Goal: Task Accomplishment & Management: Complete application form

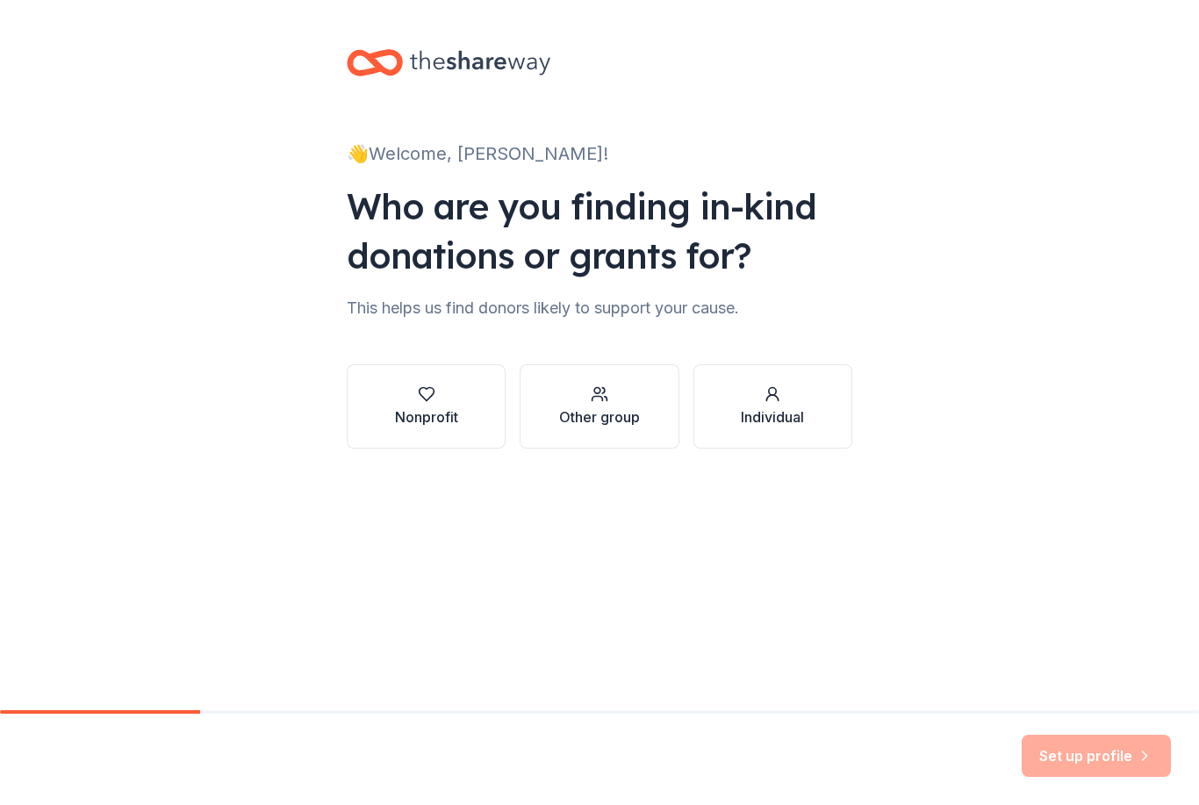
click at [429, 401] on icon "button" at bounding box center [427, 394] width 18 height 18
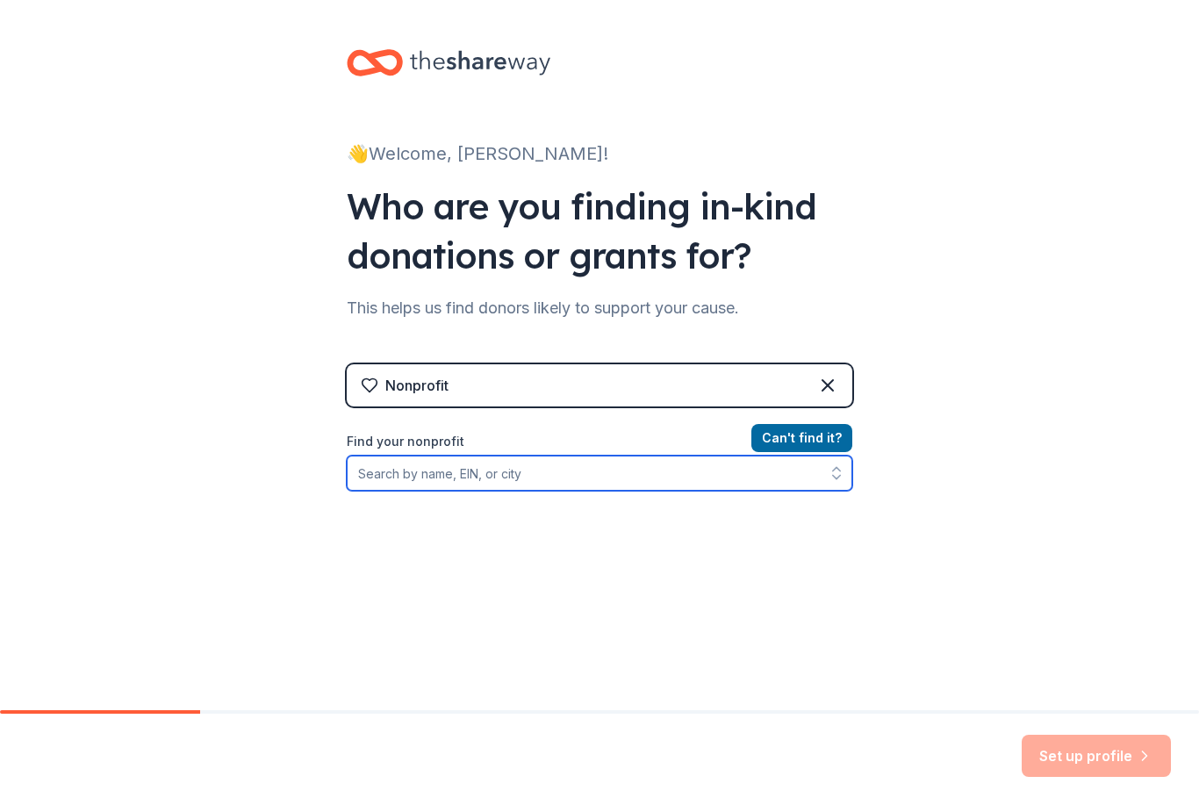
click at [563, 472] on input "Find your nonprofit" at bounding box center [600, 473] width 506 height 35
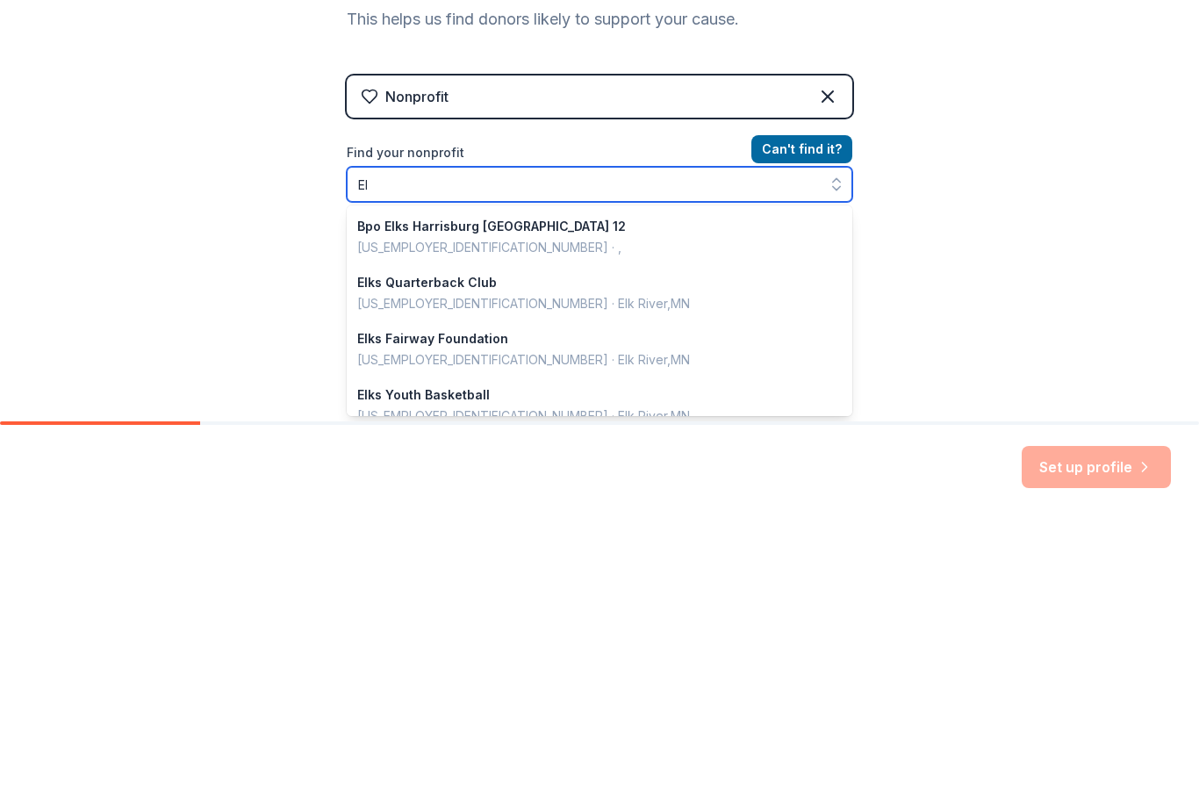
type input "E"
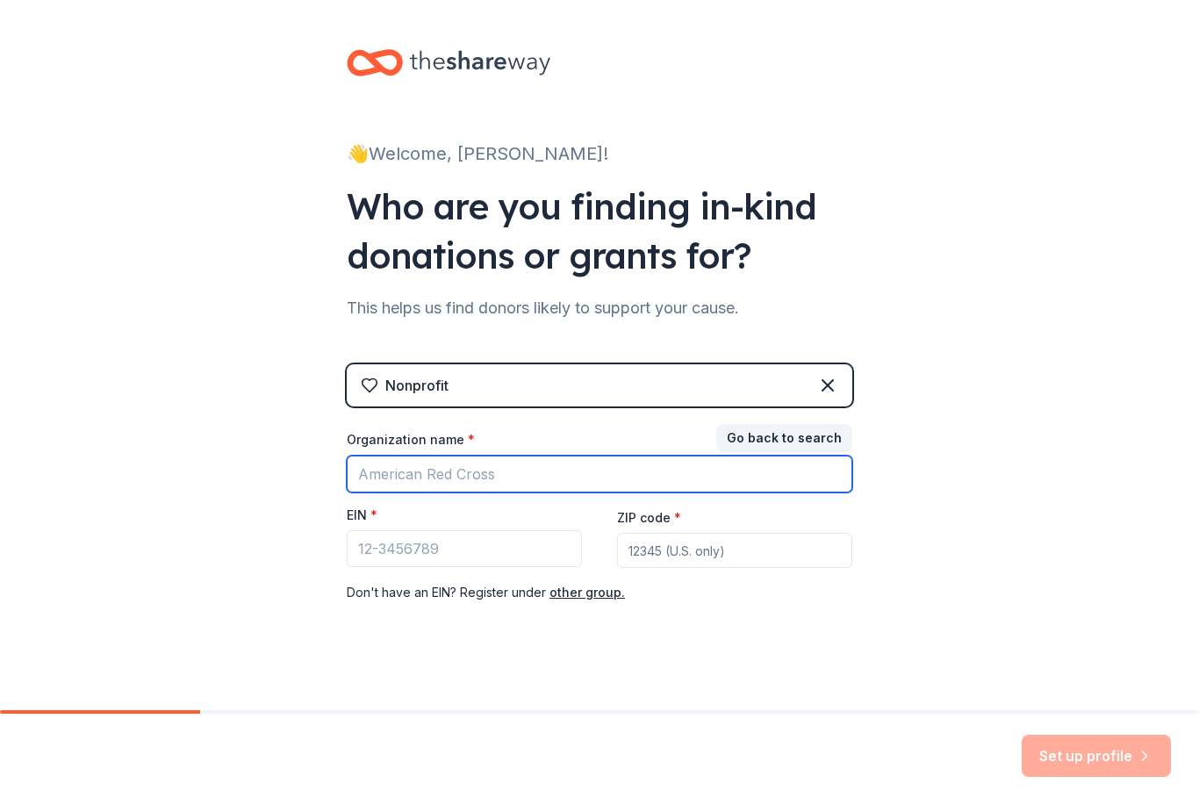
click at [576, 470] on input "Organization name *" at bounding box center [600, 474] width 506 height 37
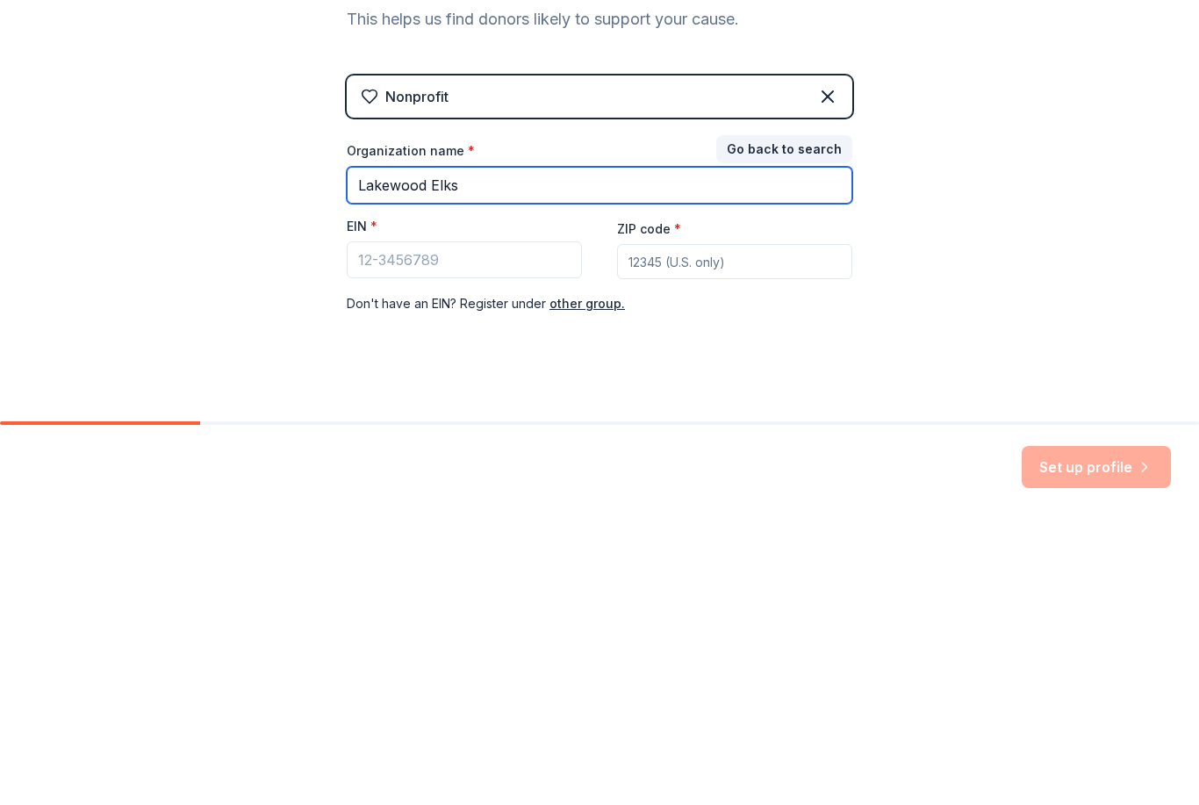
type input "Lakewood Elks"
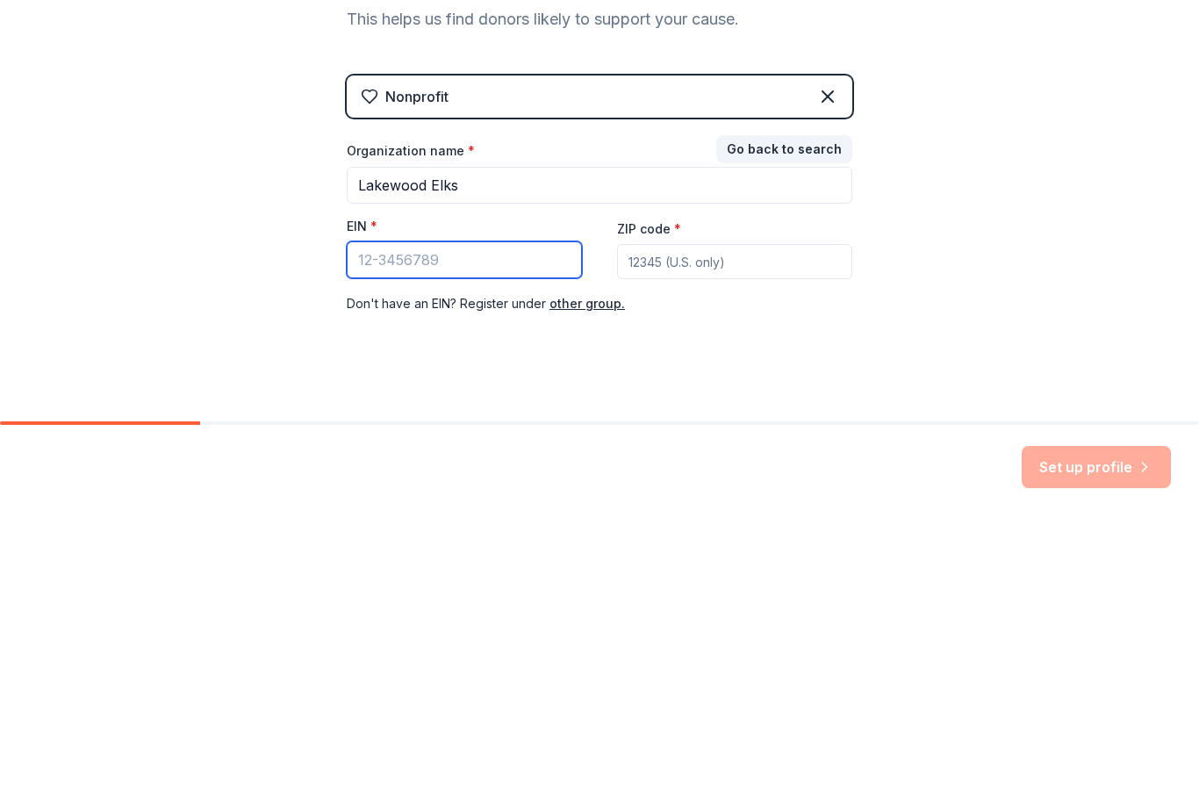
click at [491, 530] on input "EIN *" at bounding box center [464, 548] width 235 height 37
type input "21-0495594"
click at [729, 533] on input "ZIP code *" at bounding box center [734, 550] width 235 height 35
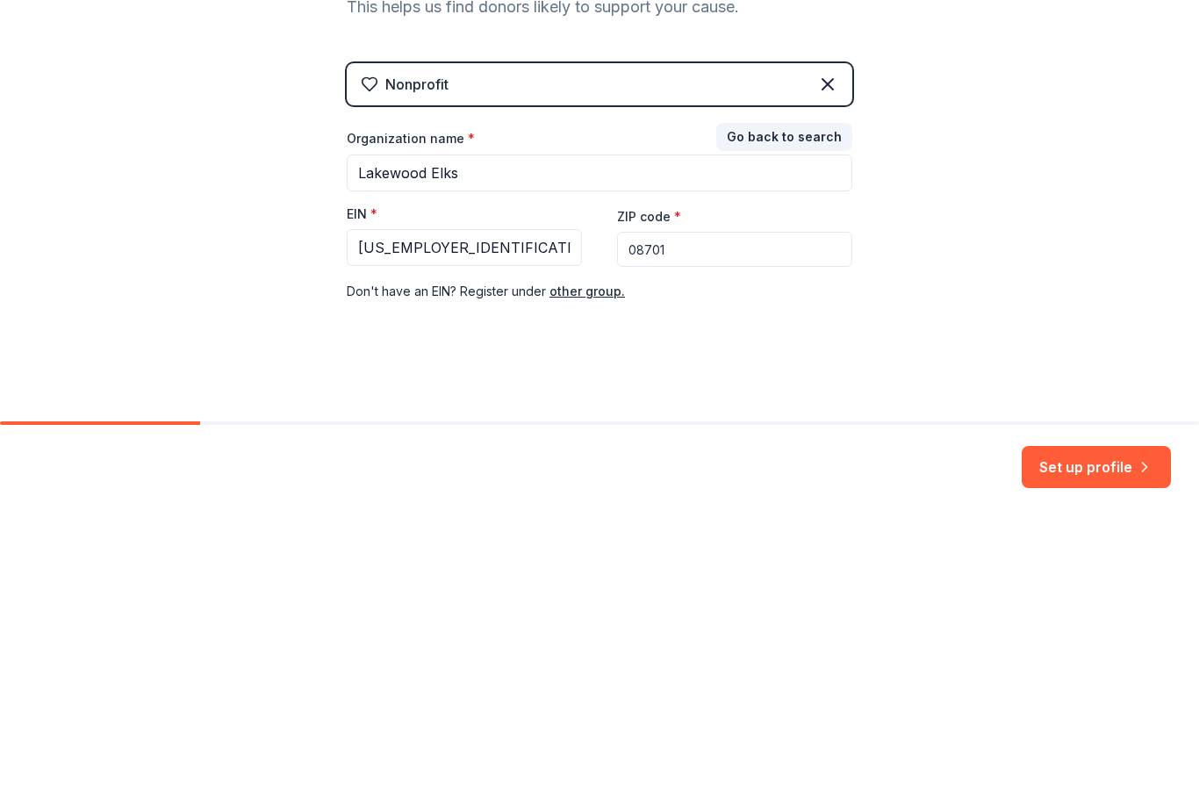
scroll to position [12, 0]
type input "08701"
click at [909, 320] on div "👋 Welcome, Jen! Who are you finding in-kind donations or grants for? This helps…" at bounding box center [599, 349] width 1199 height 722
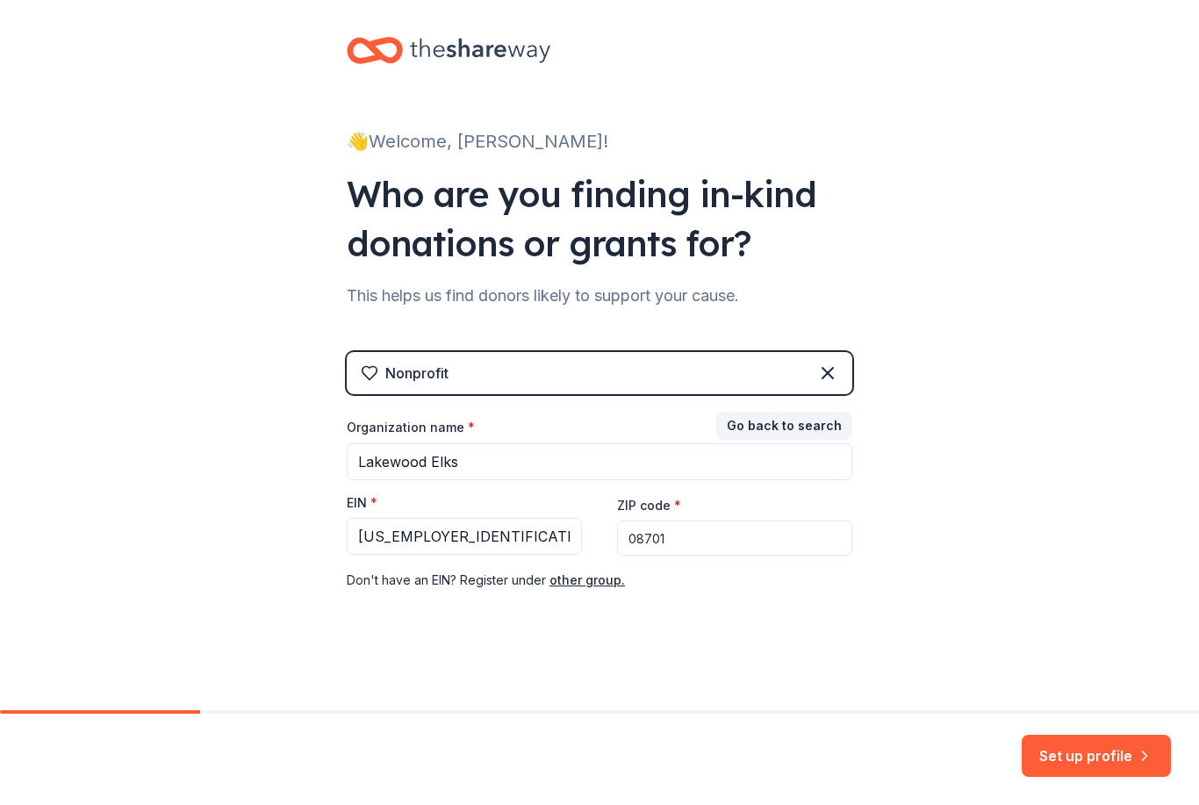
click at [1061, 763] on button "Set up profile" at bounding box center [1096, 756] width 149 height 42
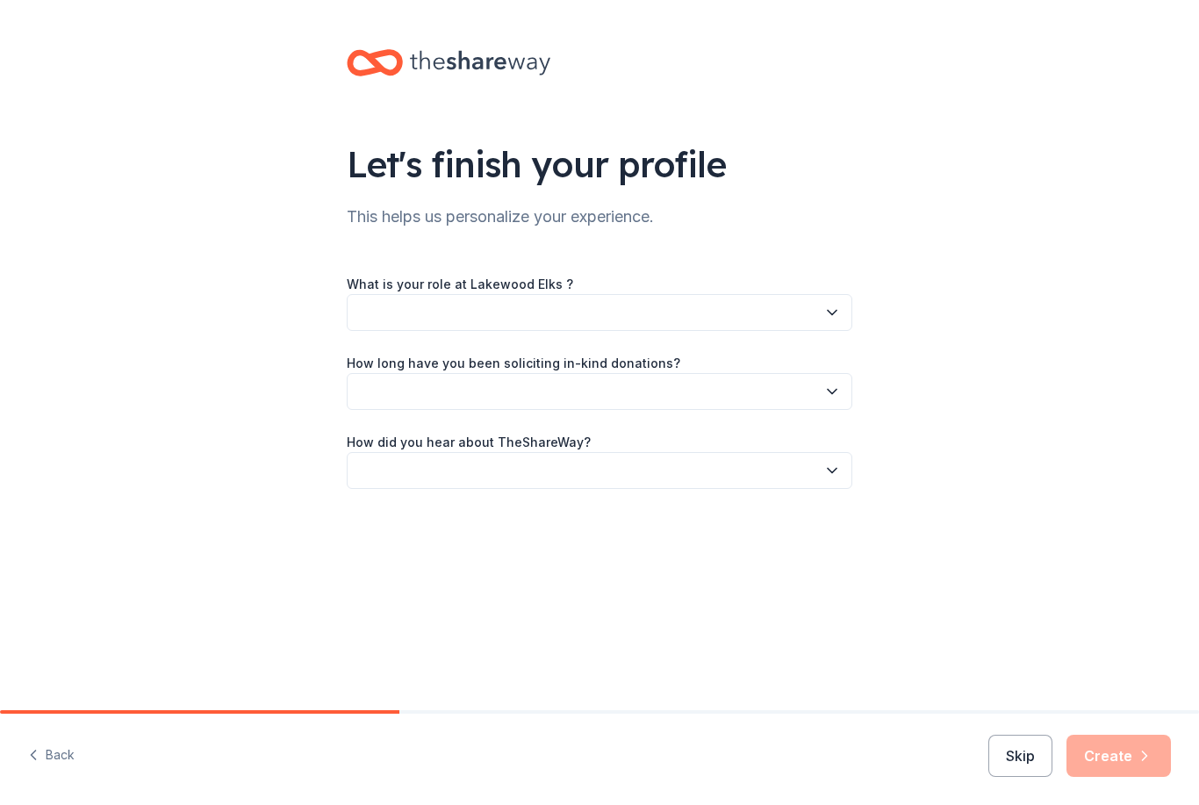
click at [825, 313] on icon "button" at bounding box center [832, 313] width 18 height 18
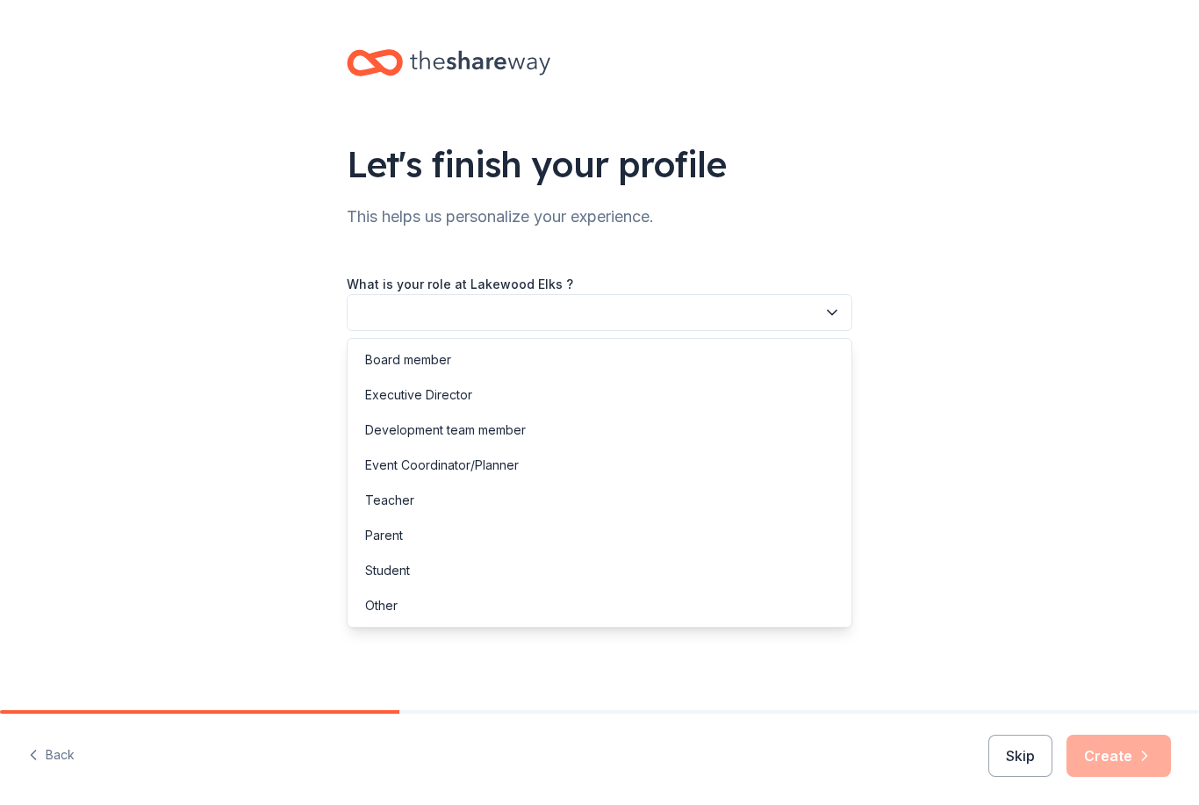
click at [462, 462] on div "Event Coordinator/Planner" at bounding box center [442, 465] width 154 height 21
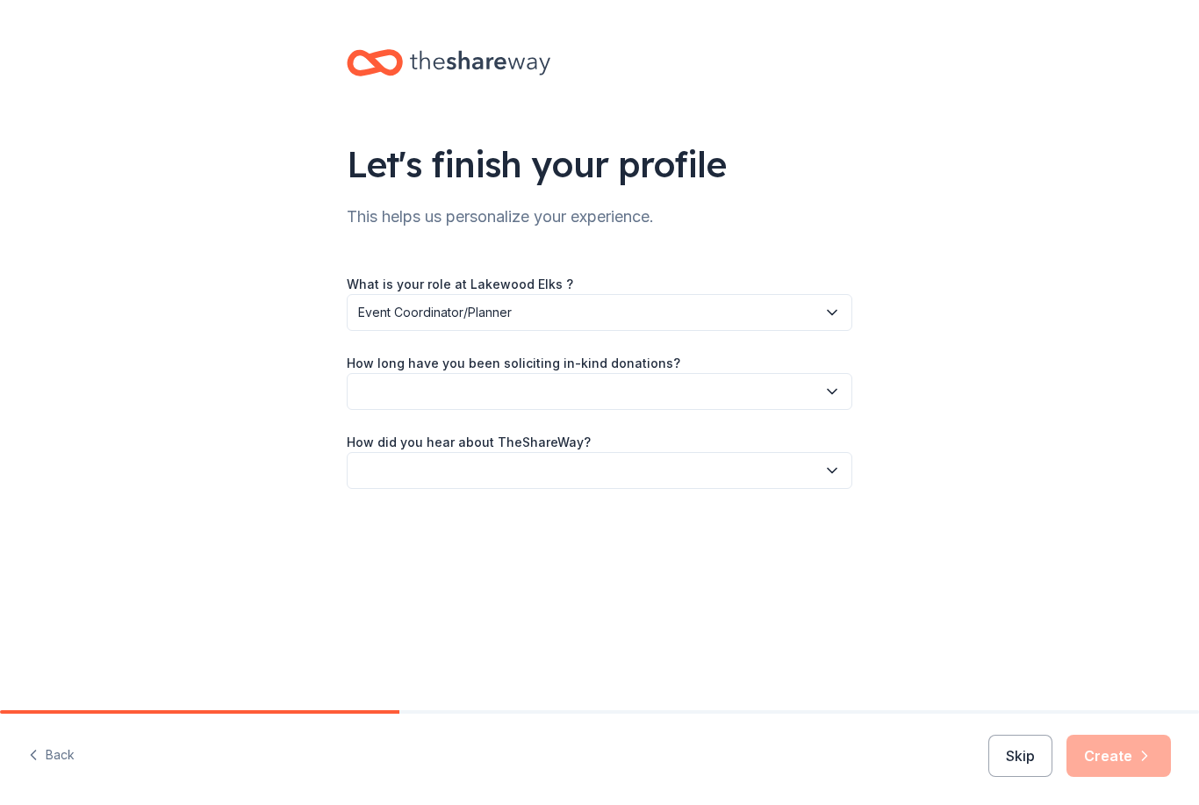
click at [634, 398] on button "button" at bounding box center [600, 391] width 506 height 37
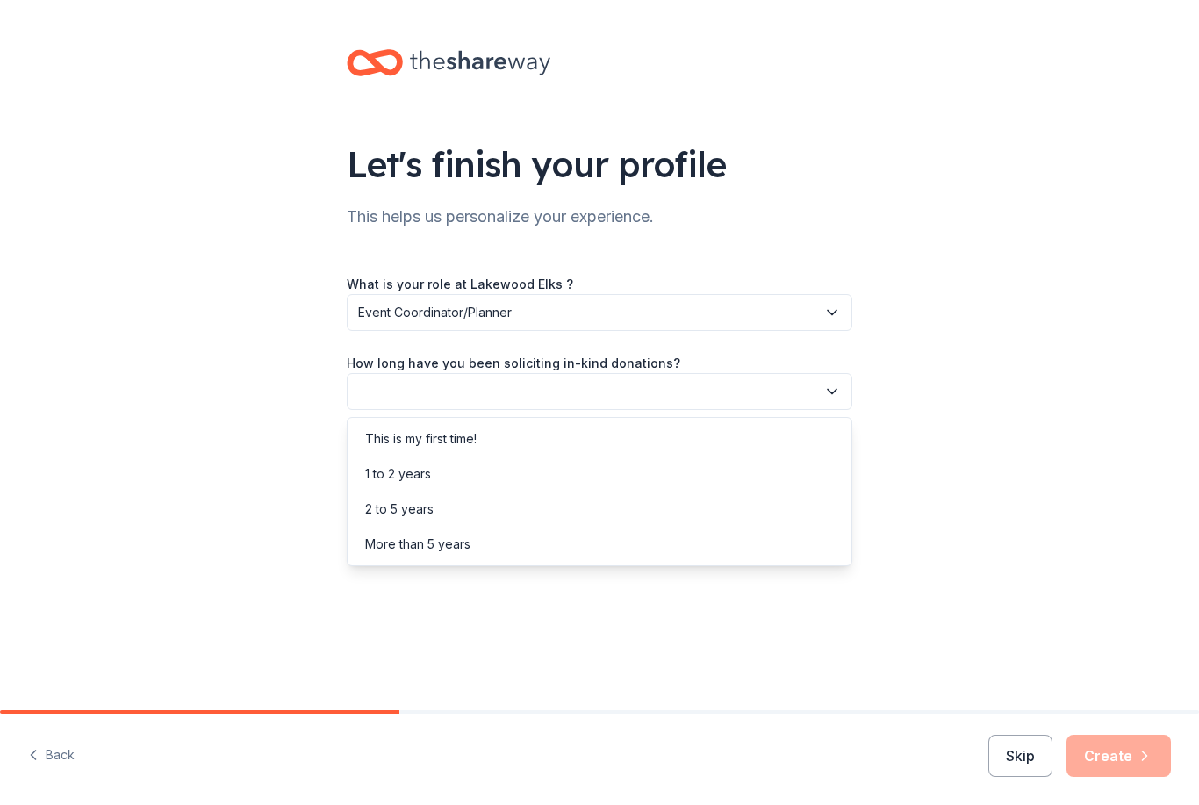
click at [435, 512] on div "2 to 5 years" at bounding box center [599, 508] width 497 height 35
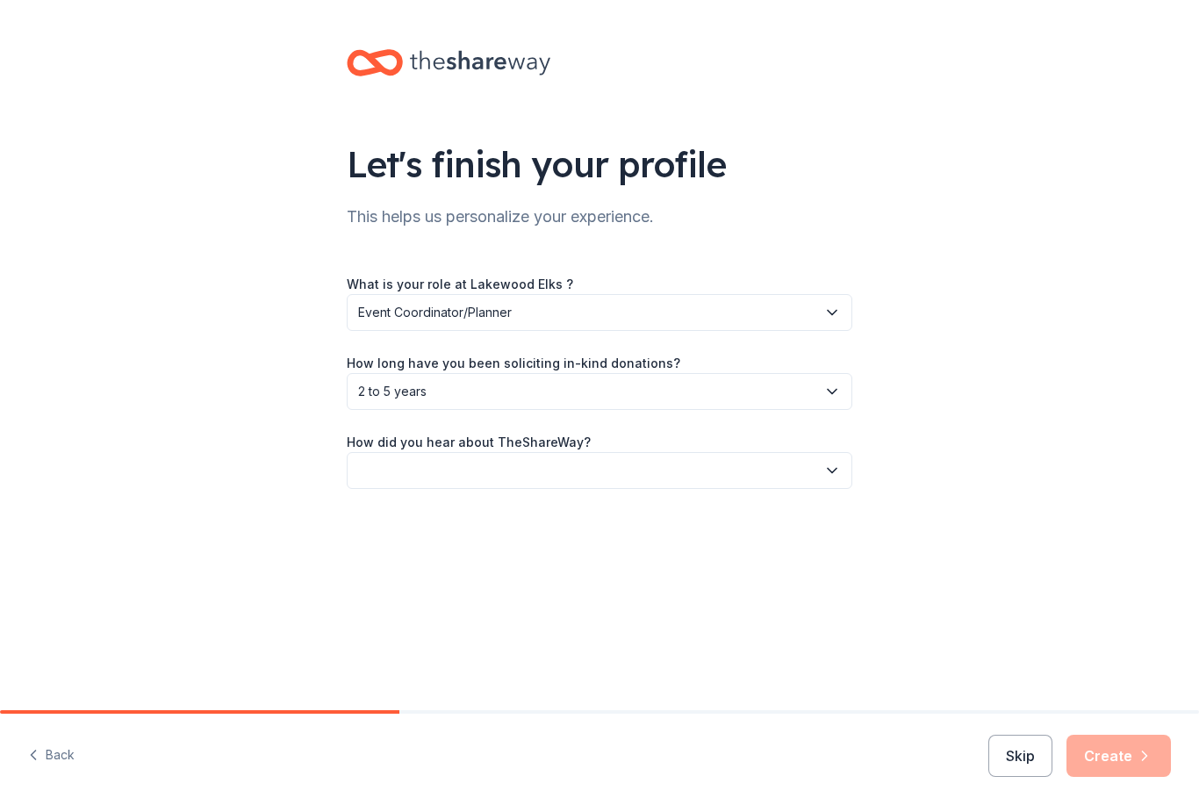
click at [714, 470] on button "button" at bounding box center [600, 470] width 506 height 37
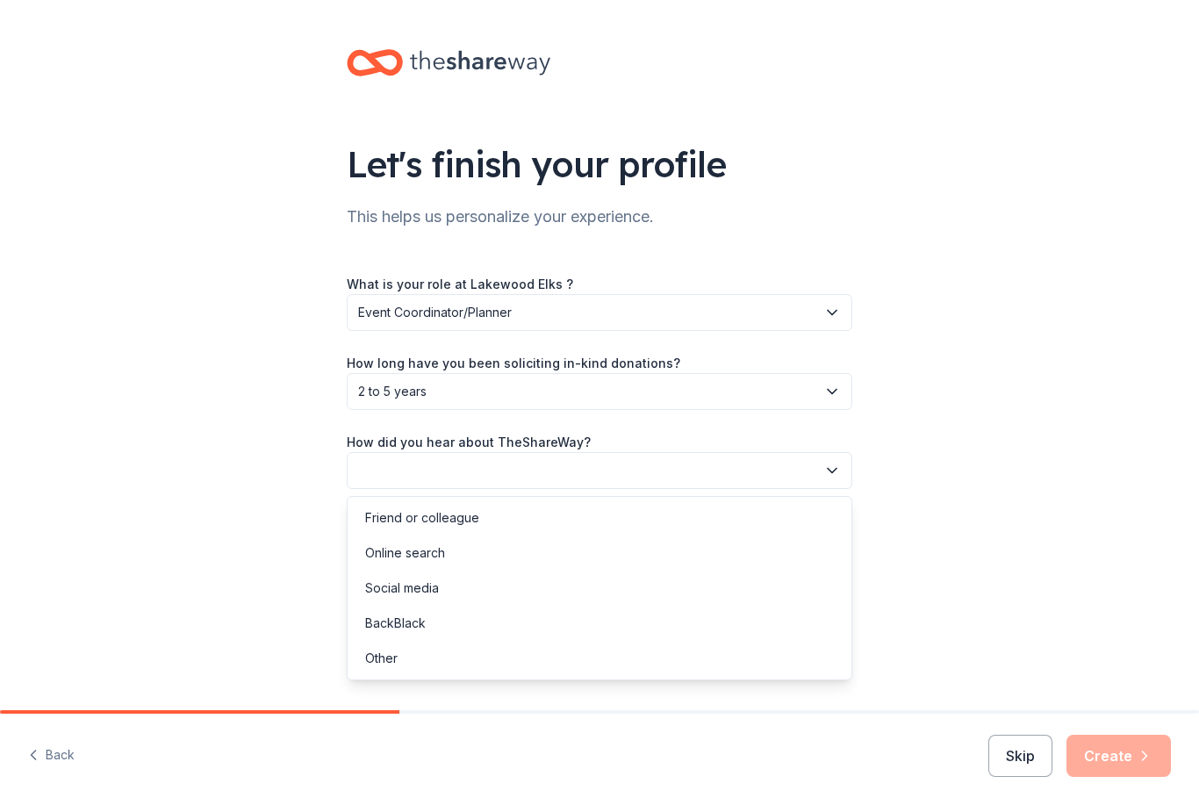
click at [455, 524] on div "Friend or colleague" at bounding box center [422, 517] width 114 height 21
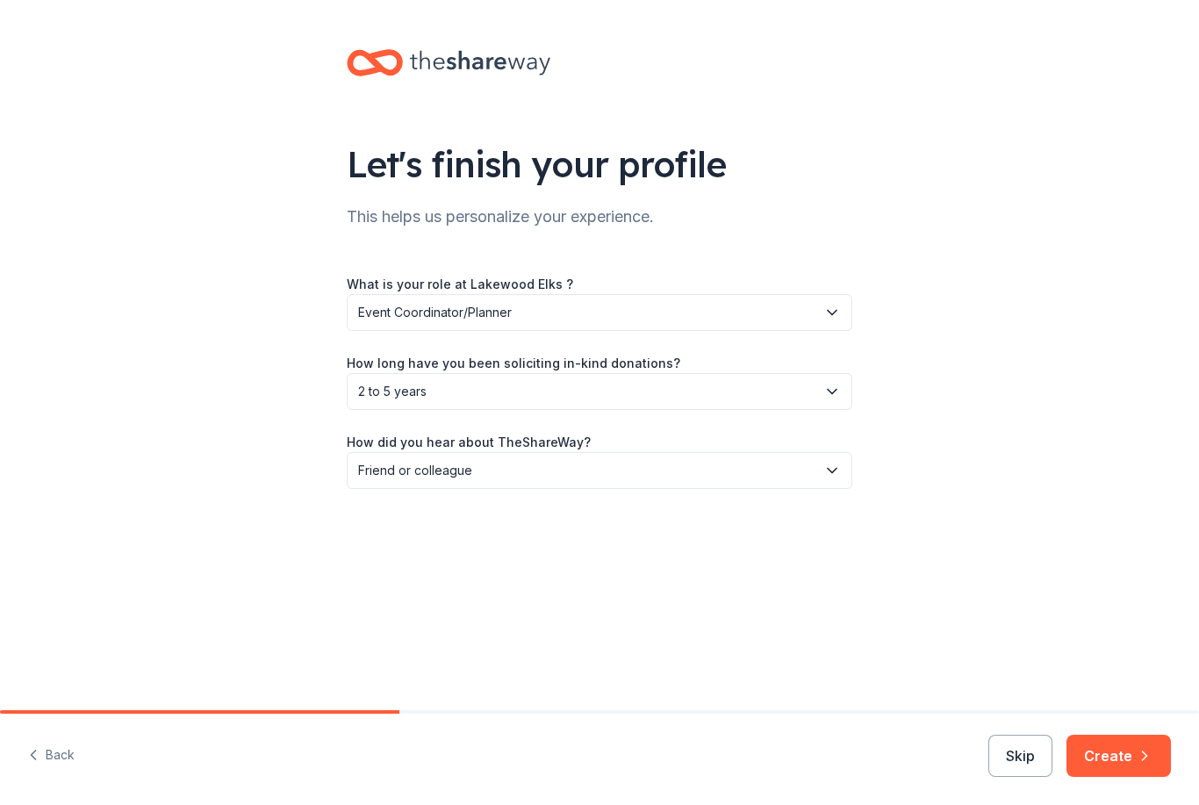
click at [1122, 757] on button "Create" at bounding box center [1118, 756] width 104 height 42
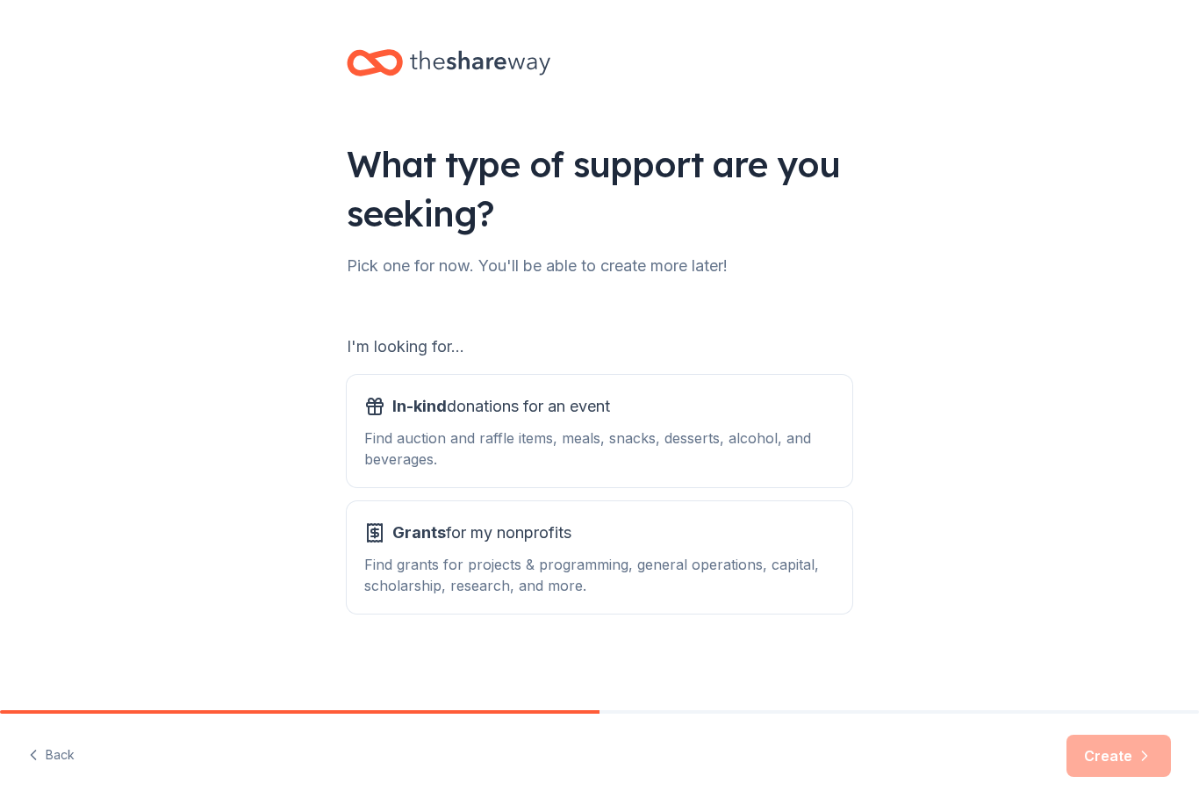
click at [710, 442] on div "Find auction and raffle items, meals, snacks, desserts, alcohol, and beverages." at bounding box center [599, 448] width 470 height 42
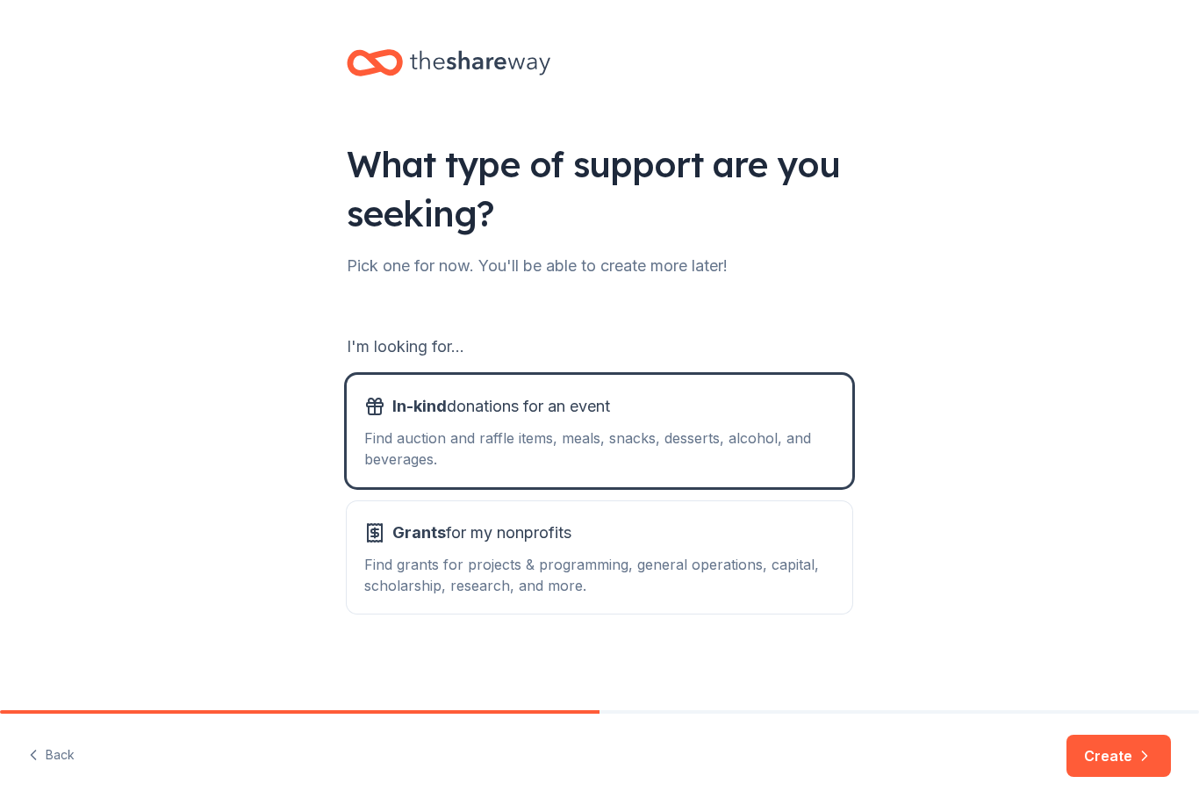
click at [1128, 750] on button "Create" at bounding box center [1118, 756] width 104 height 42
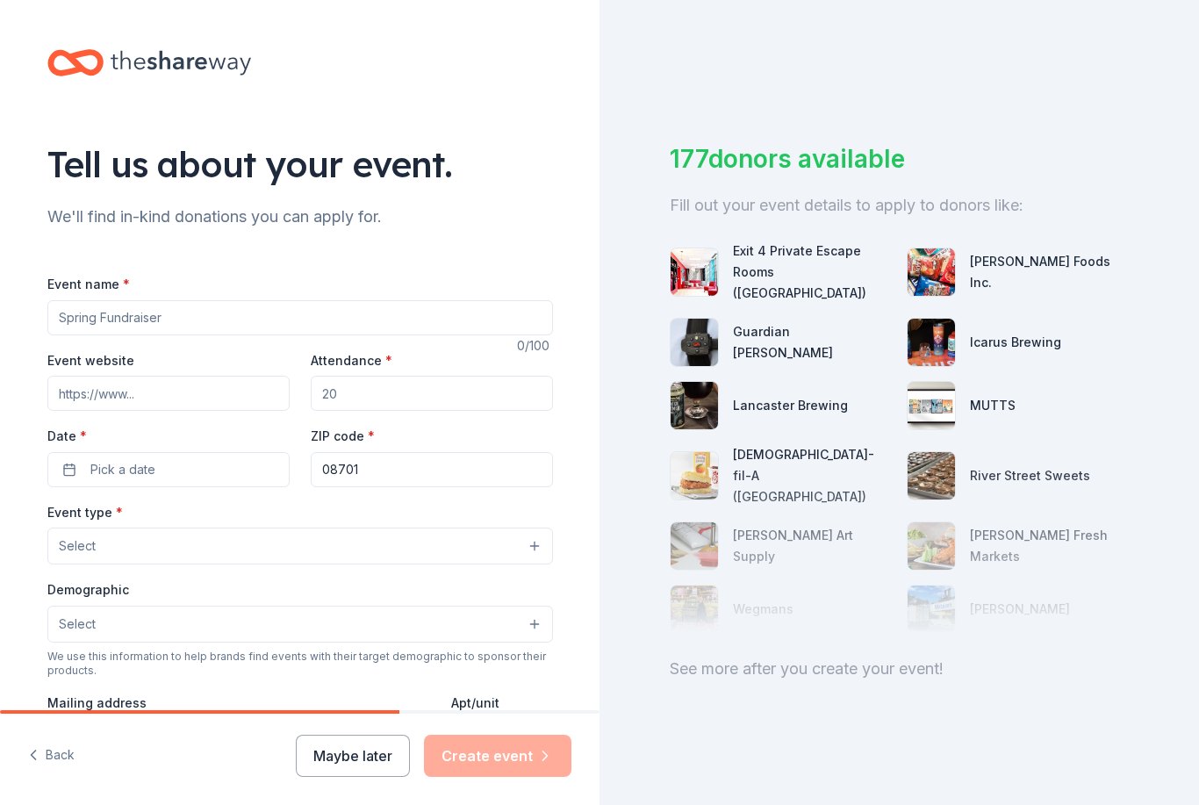
click at [291, 312] on input "Event name *" at bounding box center [300, 317] width 506 height 35
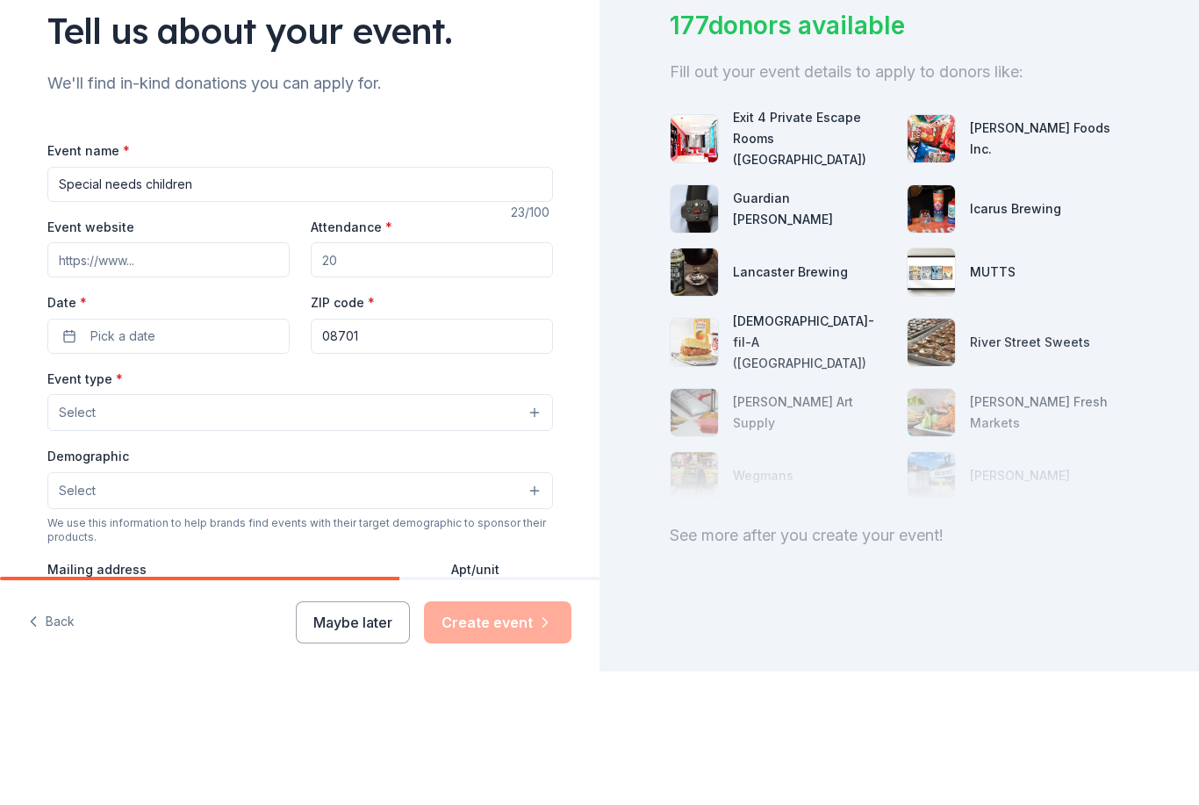
type input "Special needs children"
click at [223, 376] on input "Event website" at bounding box center [168, 393] width 242 height 35
click at [463, 376] on input "Attendance *" at bounding box center [432, 393] width 242 height 35
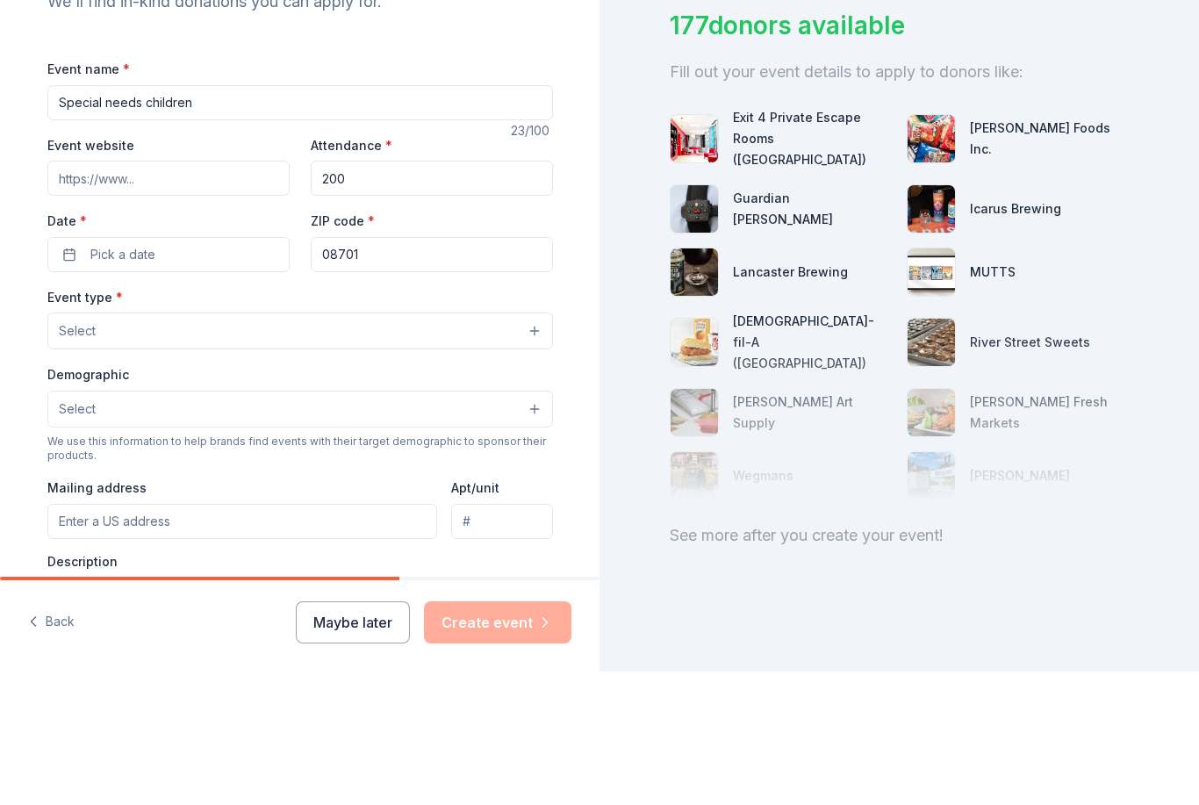
scroll to position [113, 0]
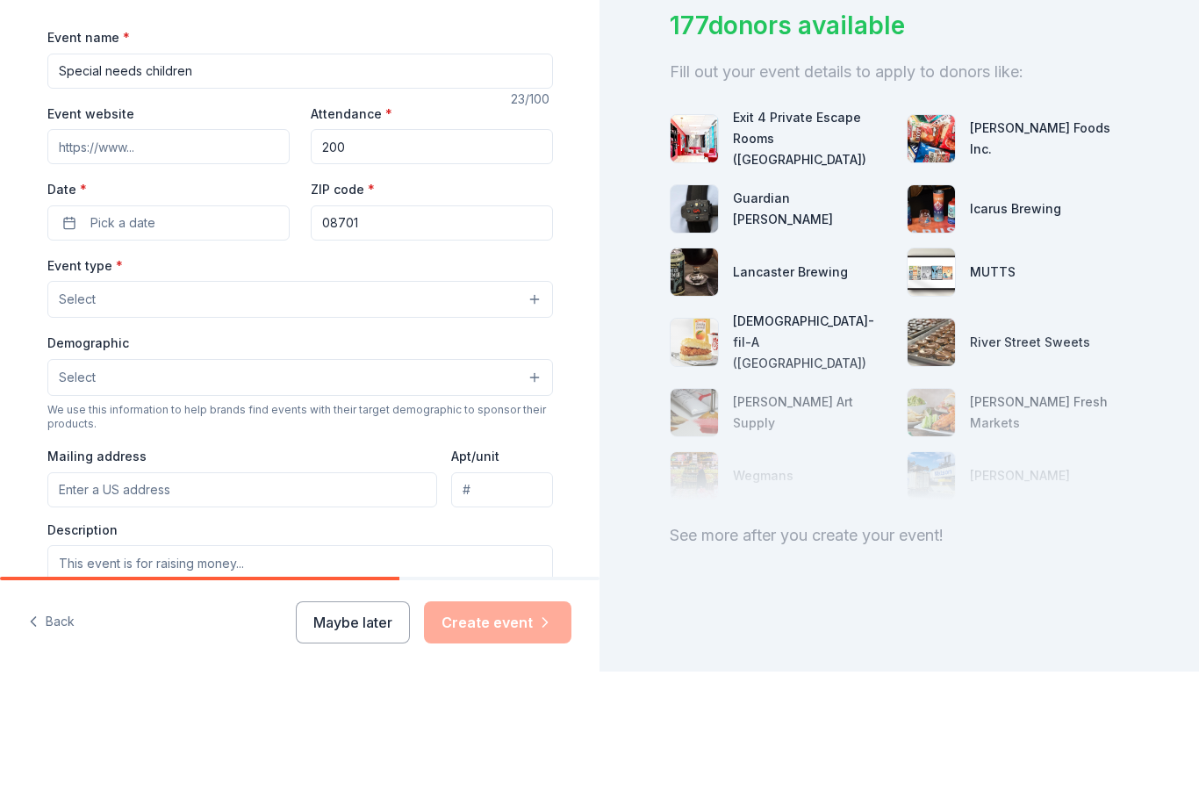
type input "200"
click at [240, 339] on button "Pick a date" at bounding box center [168, 356] width 242 height 35
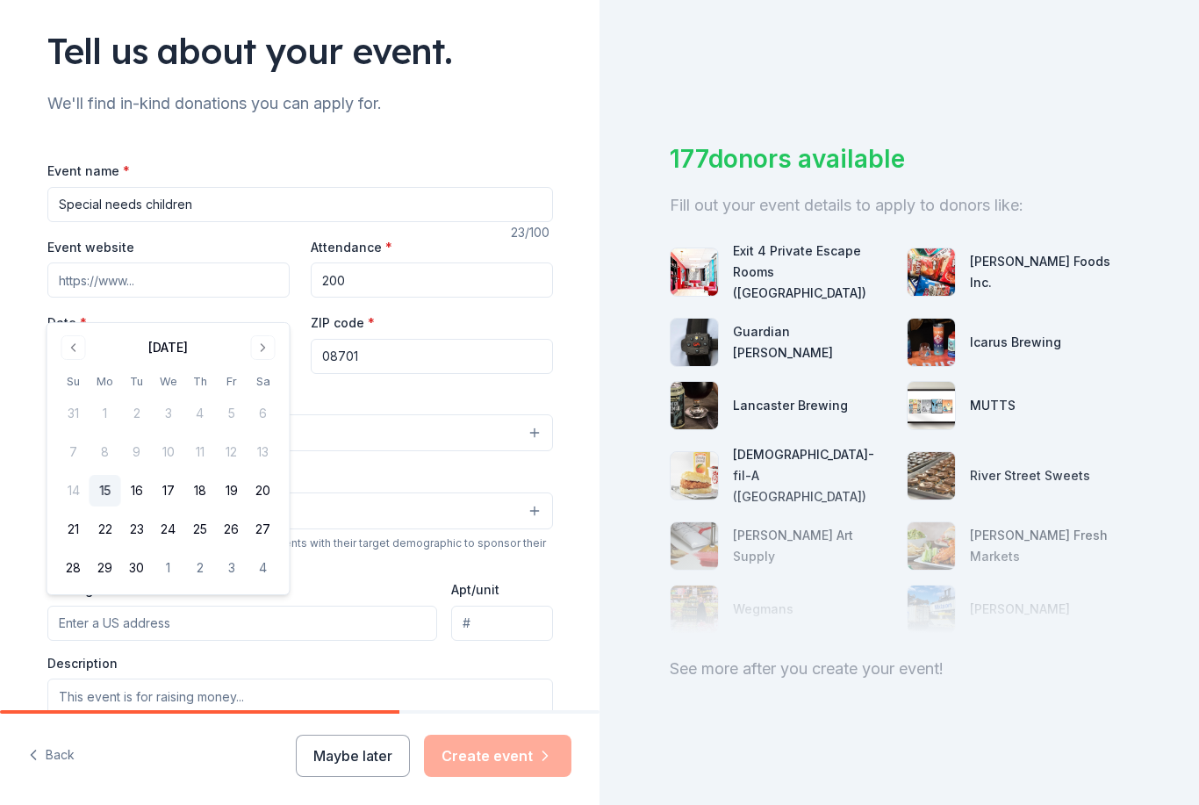
click at [256, 353] on button "Go to next month" at bounding box center [263, 347] width 25 height 25
click at [176, 456] on button "8" at bounding box center [169, 452] width 32 height 32
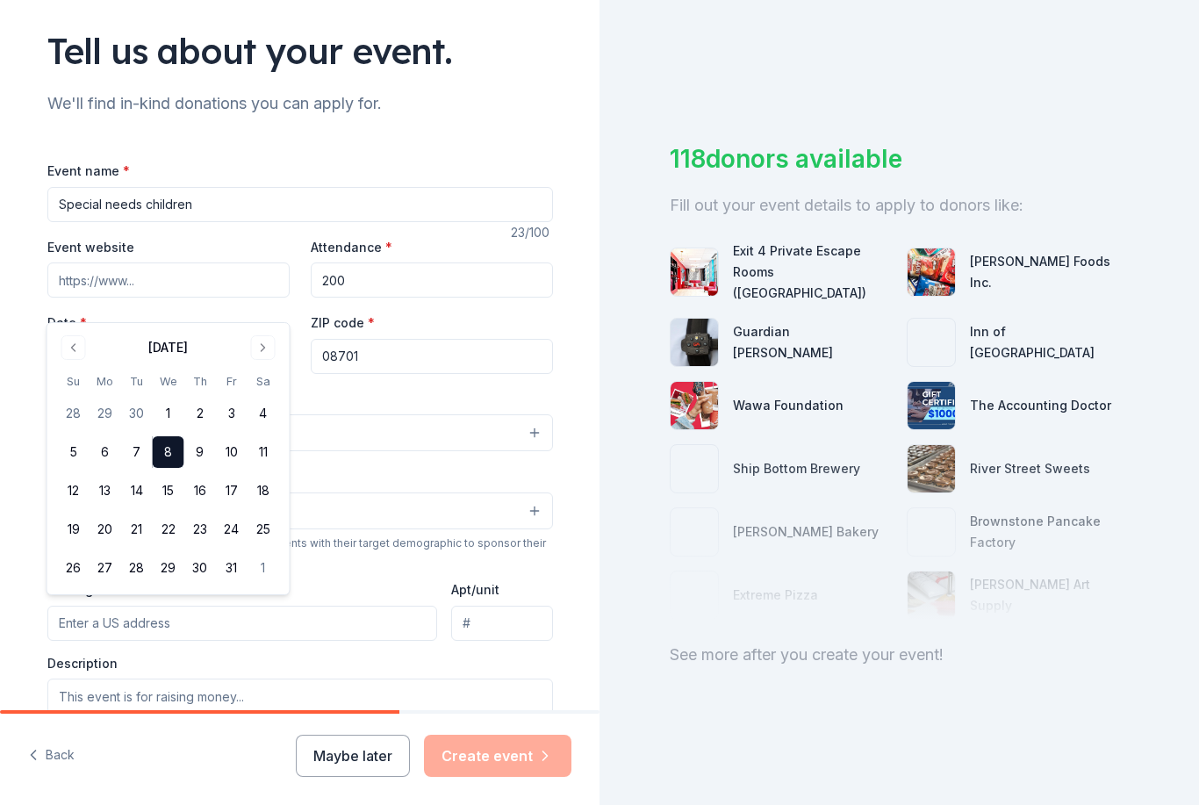
click at [168, 457] on button "8" at bounding box center [169, 452] width 32 height 32
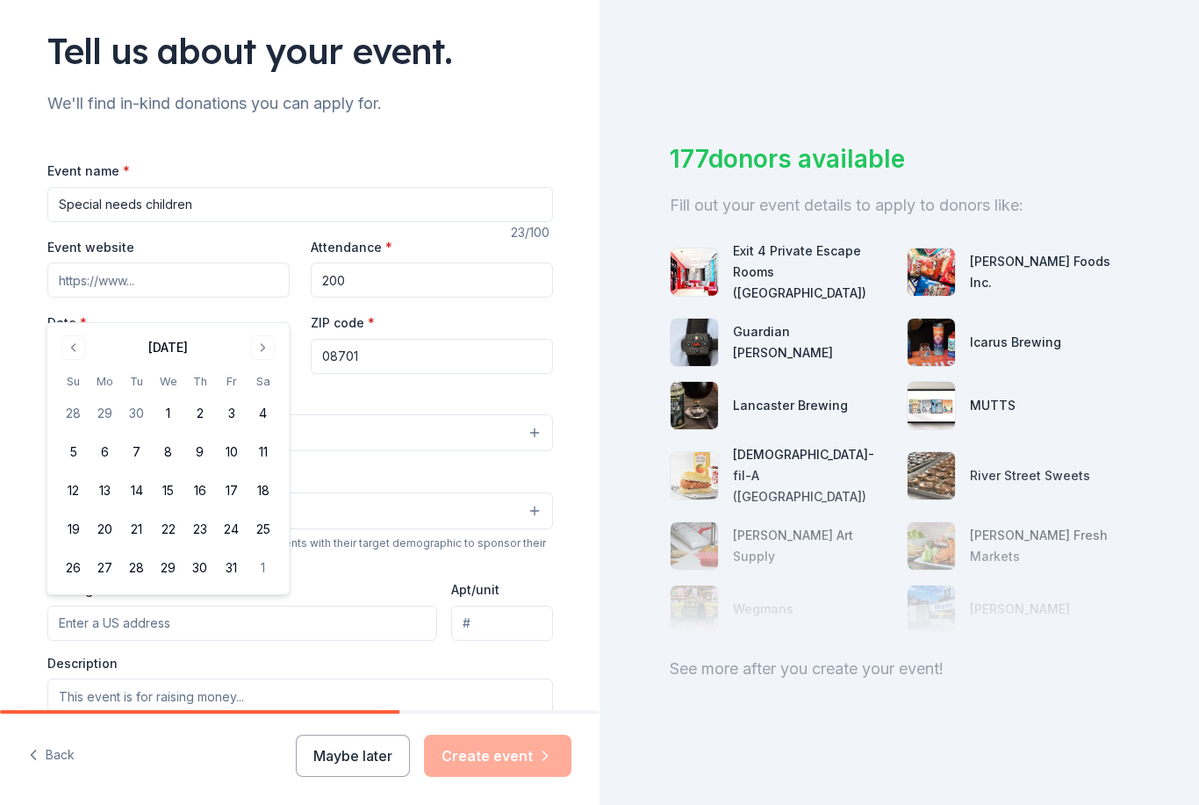
click at [175, 451] on button "8" at bounding box center [169, 452] width 32 height 32
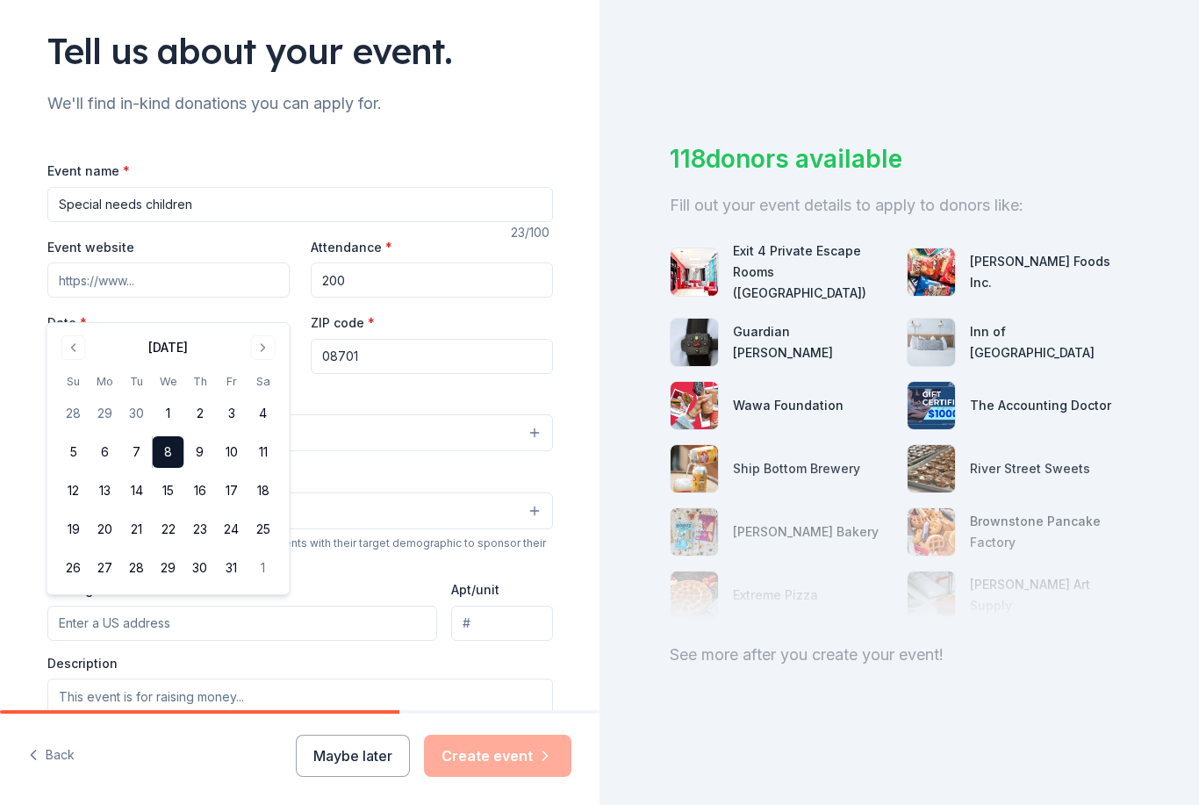
click at [696, 562] on div "Exit 4 Private Escape Rooms (Toms River NJ) Herr Foods Inc. Guardian Angel Devi…" at bounding box center [899, 429] width 459 height 421
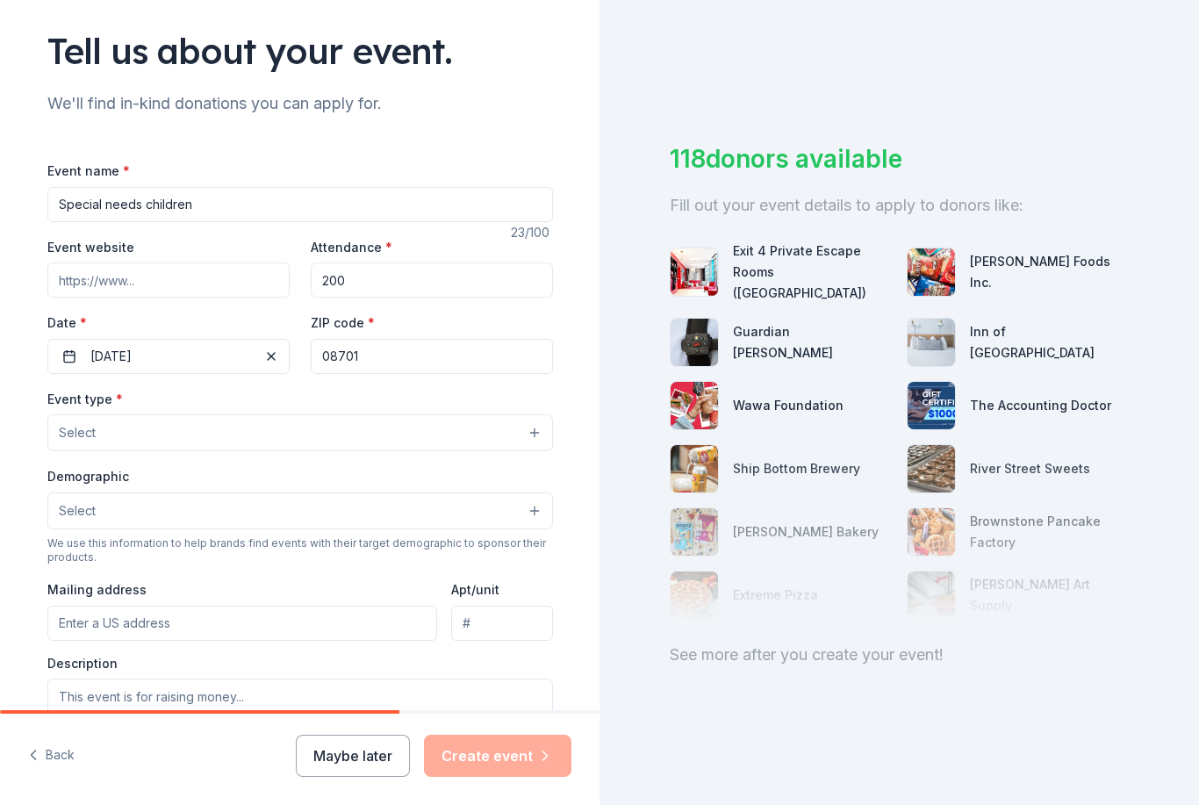
click at [526, 414] on button "Select" at bounding box center [300, 432] width 506 height 37
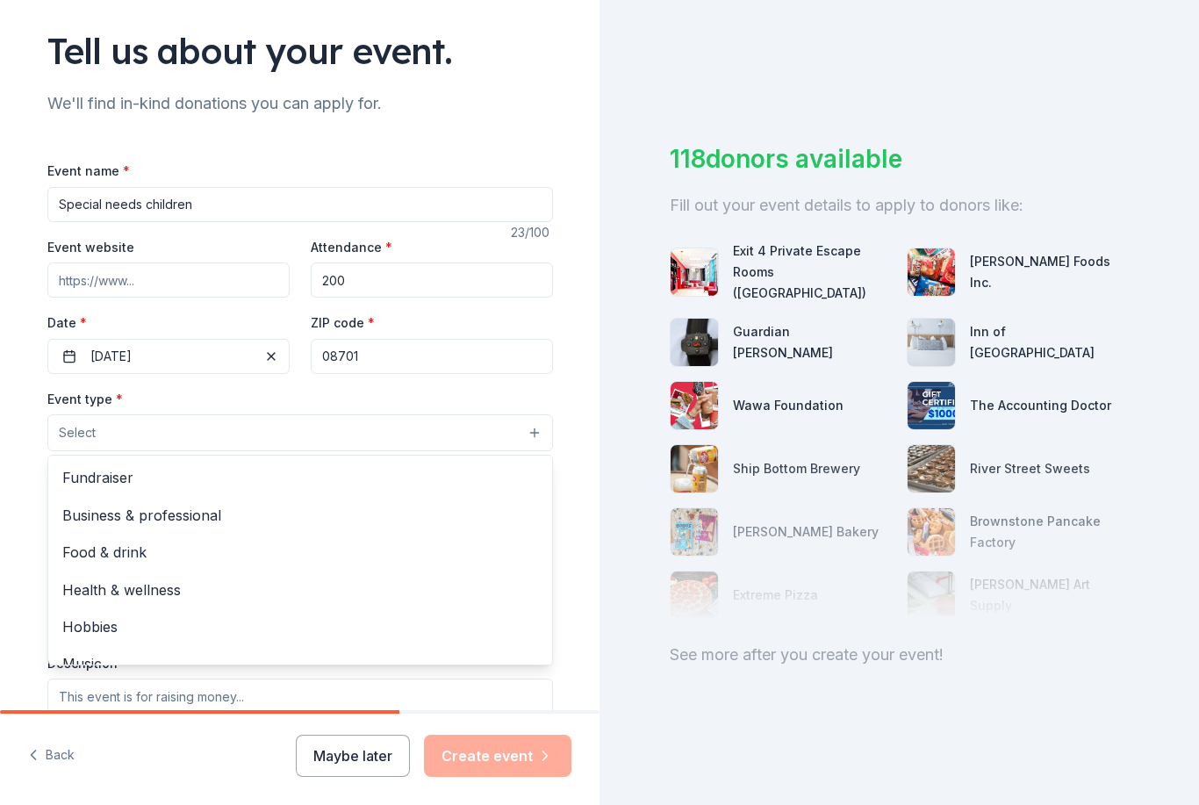
click at [119, 459] on div "Fundraiser" at bounding box center [300, 477] width 504 height 37
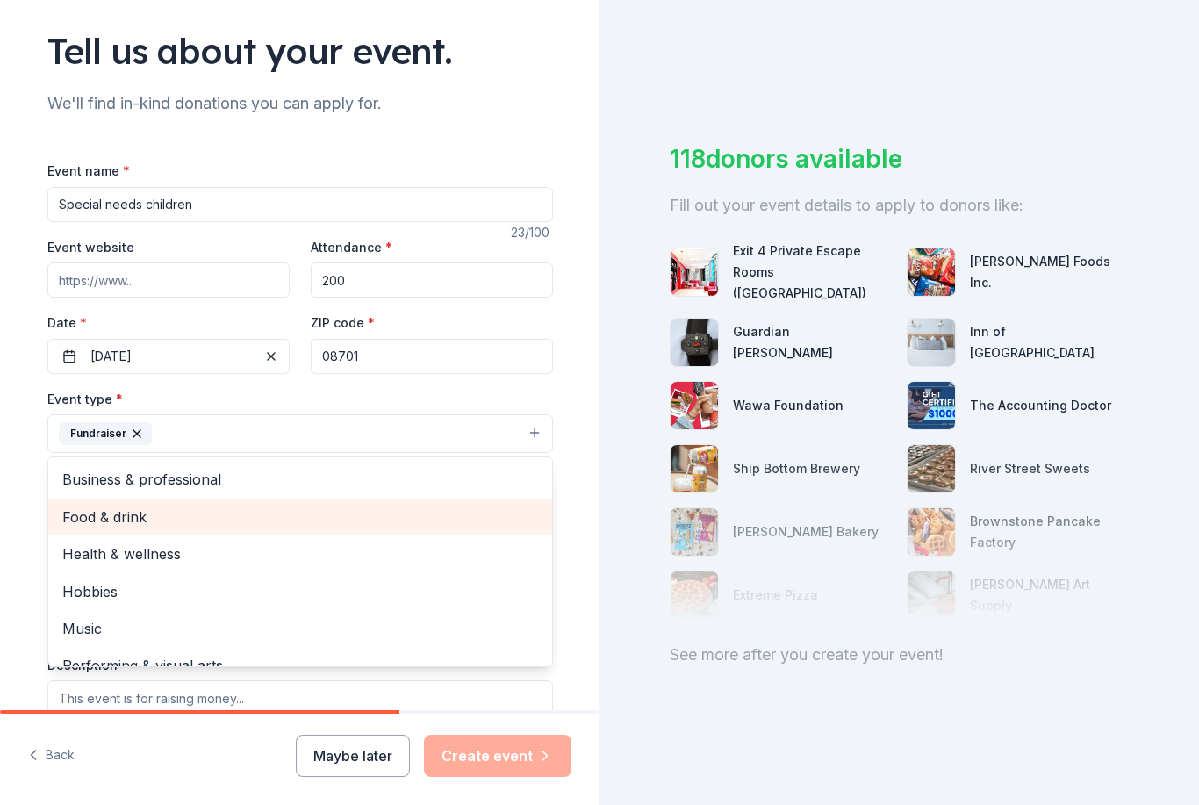
click at [156, 506] on span "Food & drink" at bounding box center [300, 517] width 476 height 23
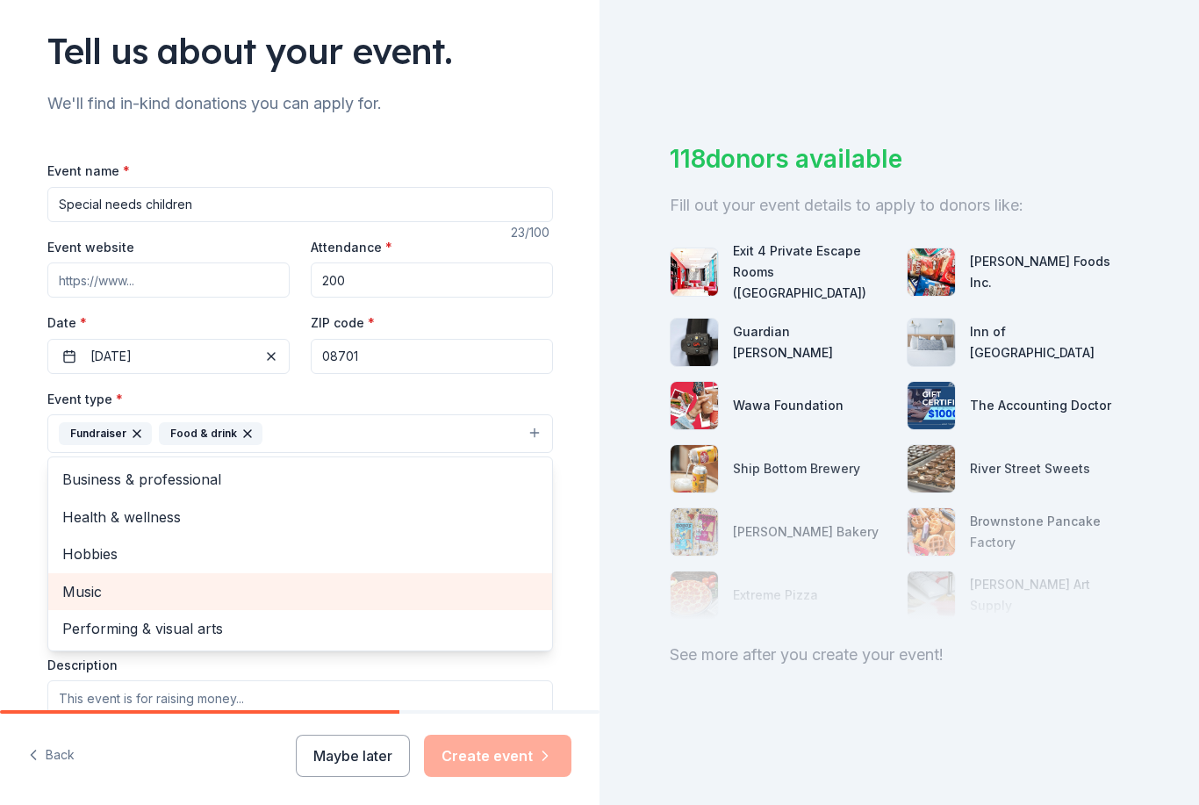
click at [255, 580] on span "Music" at bounding box center [300, 591] width 476 height 23
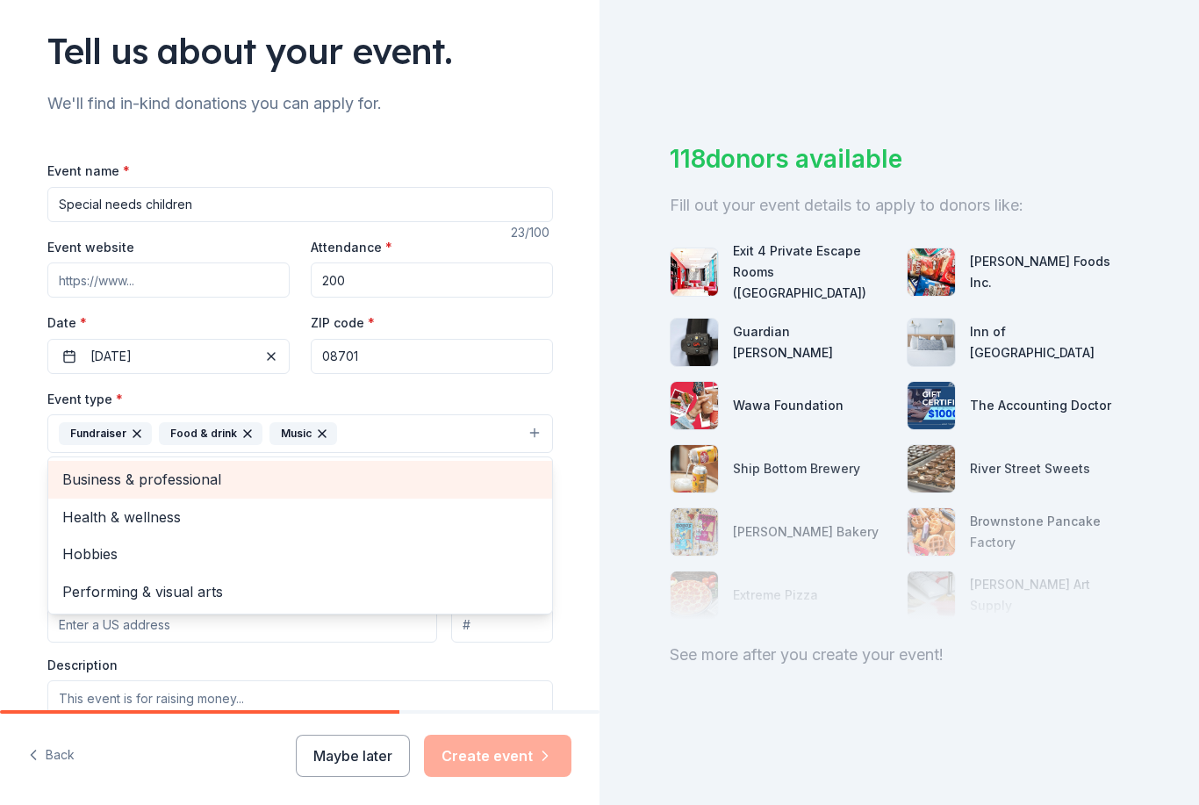
click at [220, 461] on div "Business & professional" at bounding box center [300, 479] width 504 height 37
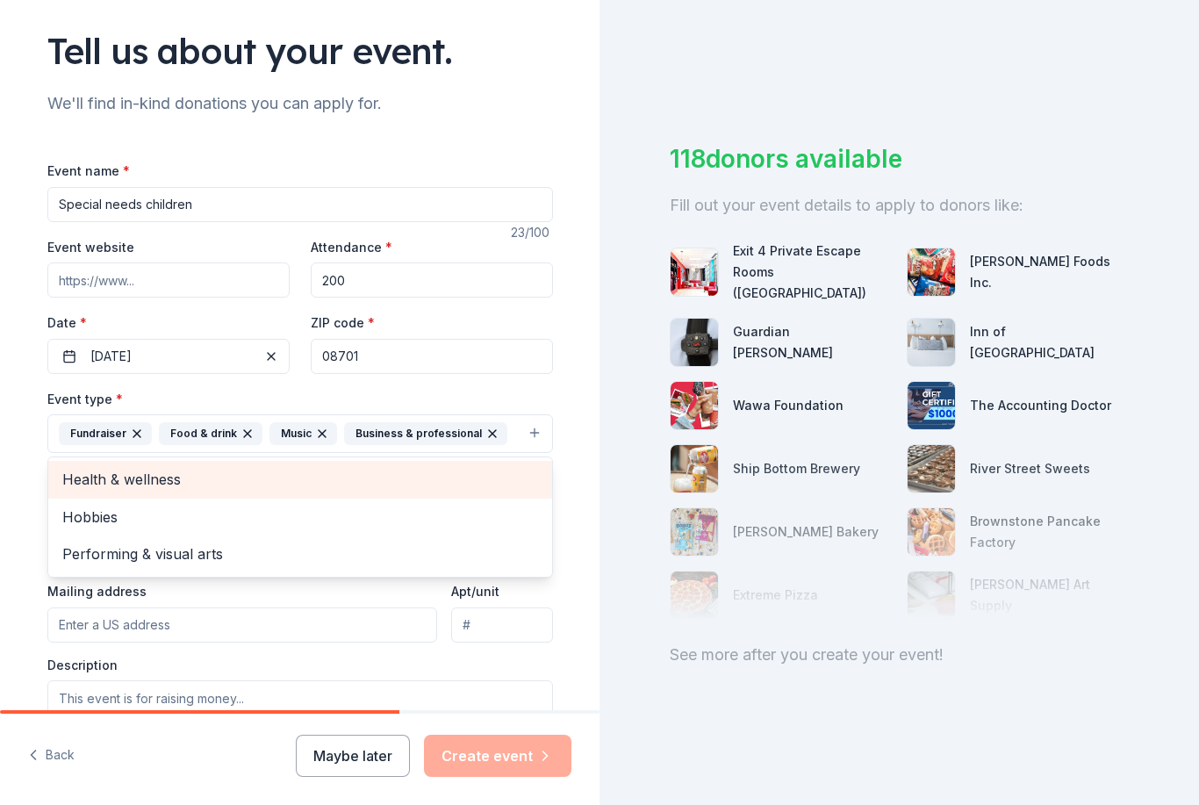
click at [119, 506] on span "Hobbies" at bounding box center [300, 517] width 476 height 23
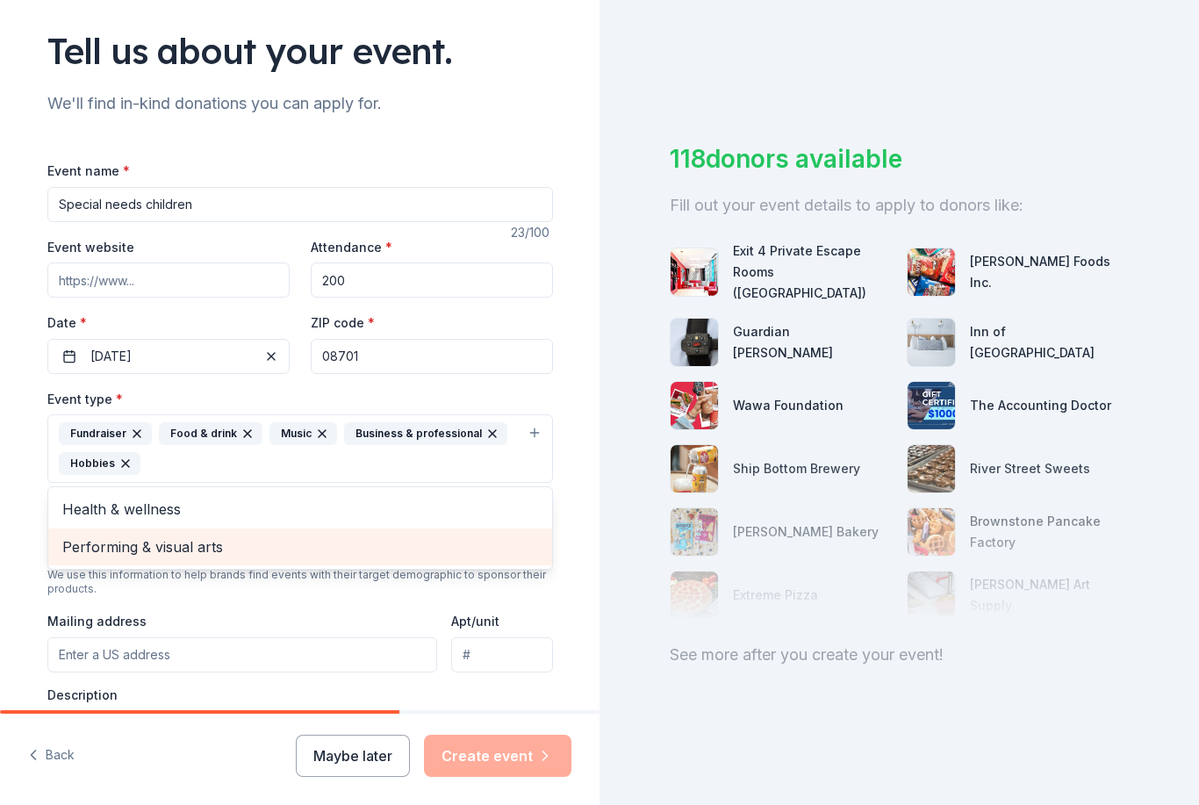
click at [413, 535] on span "Performing & visual arts" at bounding box center [300, 546] width 476 height 23
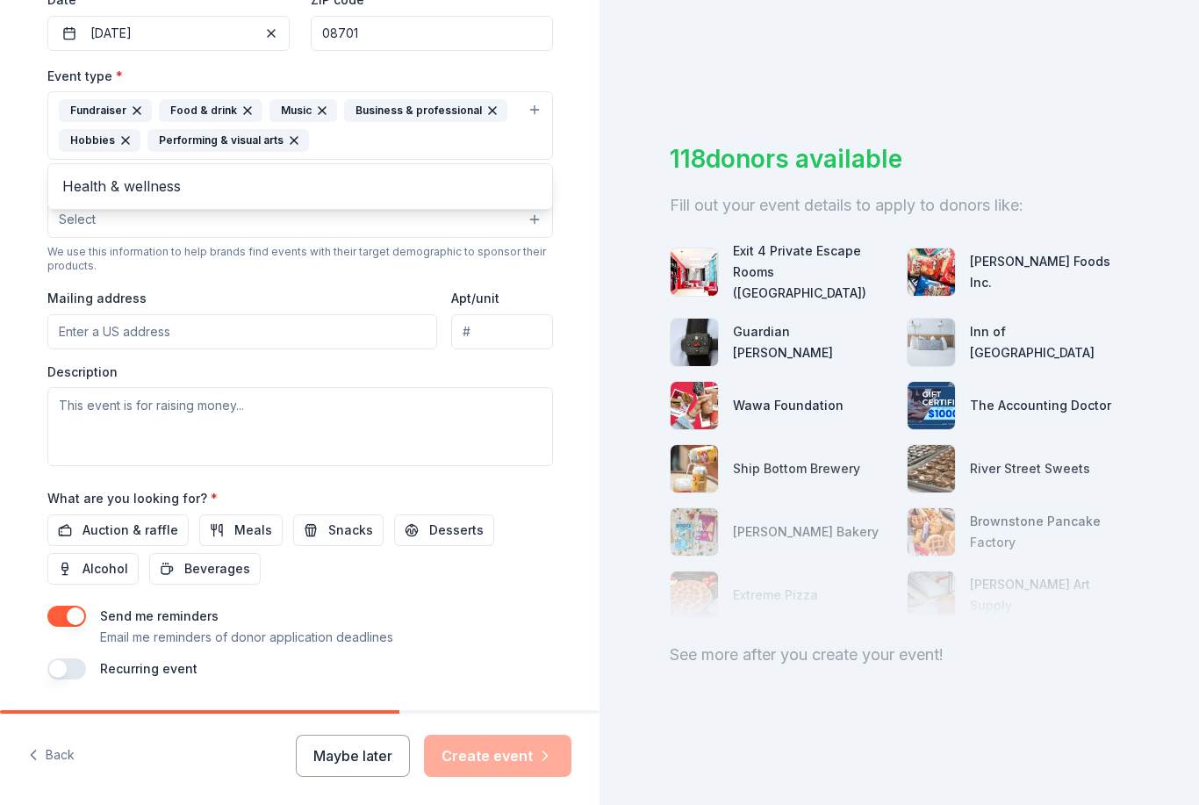
scroll to position [435, 0]
click at [152, 515] on button "Auction & raffle" at bounding box center [117, 531] width 141 height 32
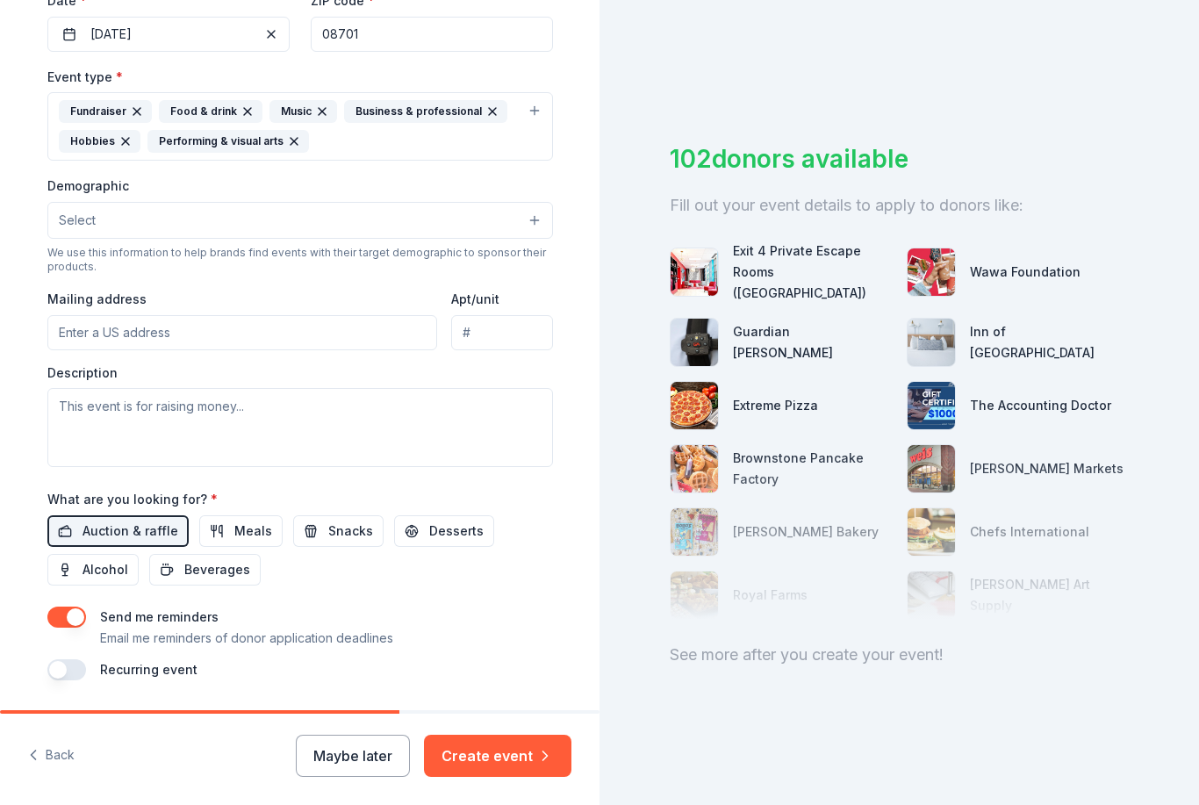
click at [524, 755] on button "Create event" at bounding box center [497, 756] width 147 height 42
click at [543, 752] on div "Maybe later Create event" at bounding box center [434, 756] width 276 height 42
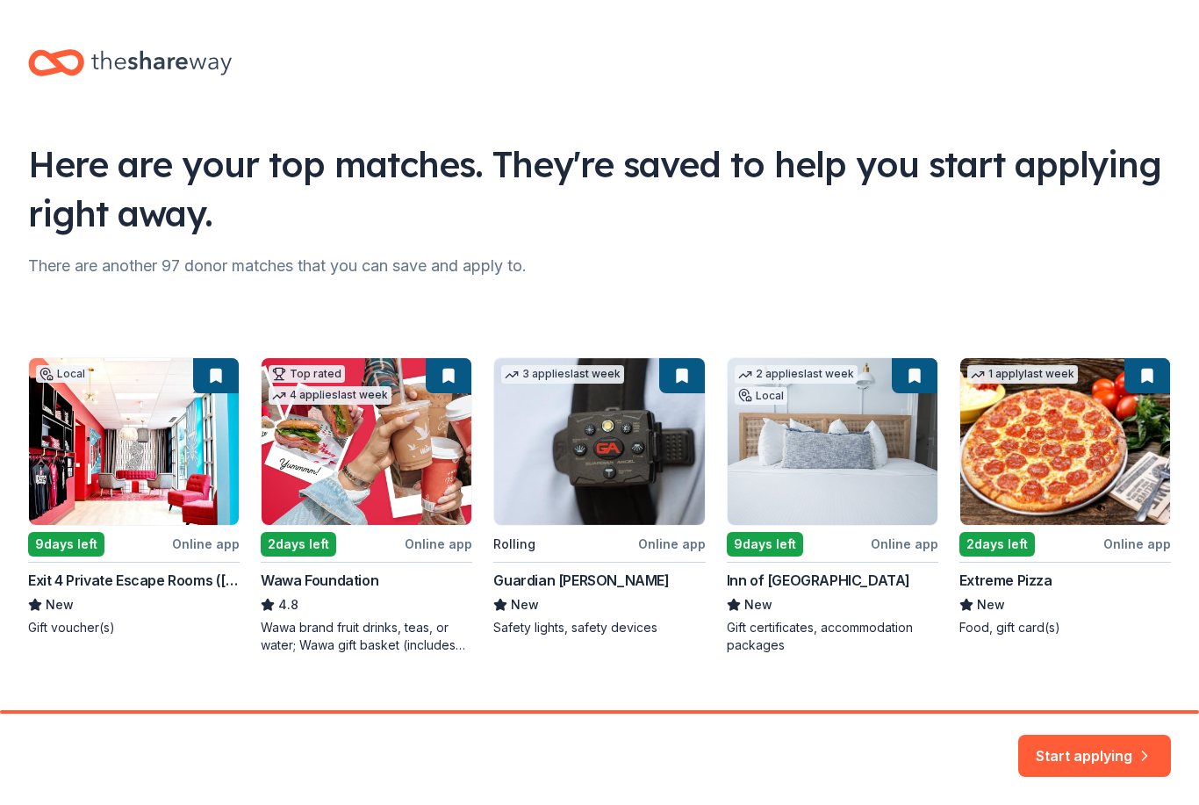
click at [594, 585] on div "Local 9 days left Online app Exit 4 Private Escape Rooms (Toms River NJ) New Gi…" at bounding box center [599, 505] width 1143 height 297
click at [587, 592] on div "Local 9 days left Online app Exit 4 Private Escape Rooms (Toms River NJ) New Gi…" at bounding box center [599, 505] width 1143 height 297
click at [872, 486] on div "Local 9 days left Online app Exit 4 Private Escape Rooms (Toms River NJ) New Gi…" at bounding box center [599, 505] width 1143 height 297
click at [786, 549] on div "Local 9 days left Online app Exit 4 Private Escape Rooms (Toms River NJ) New Gi…" at bounding box center [599, 505] width 1143 height 297
click at [1095, 746] on button "Start applying" at bounding box center [1094, 746] width 153 height 42
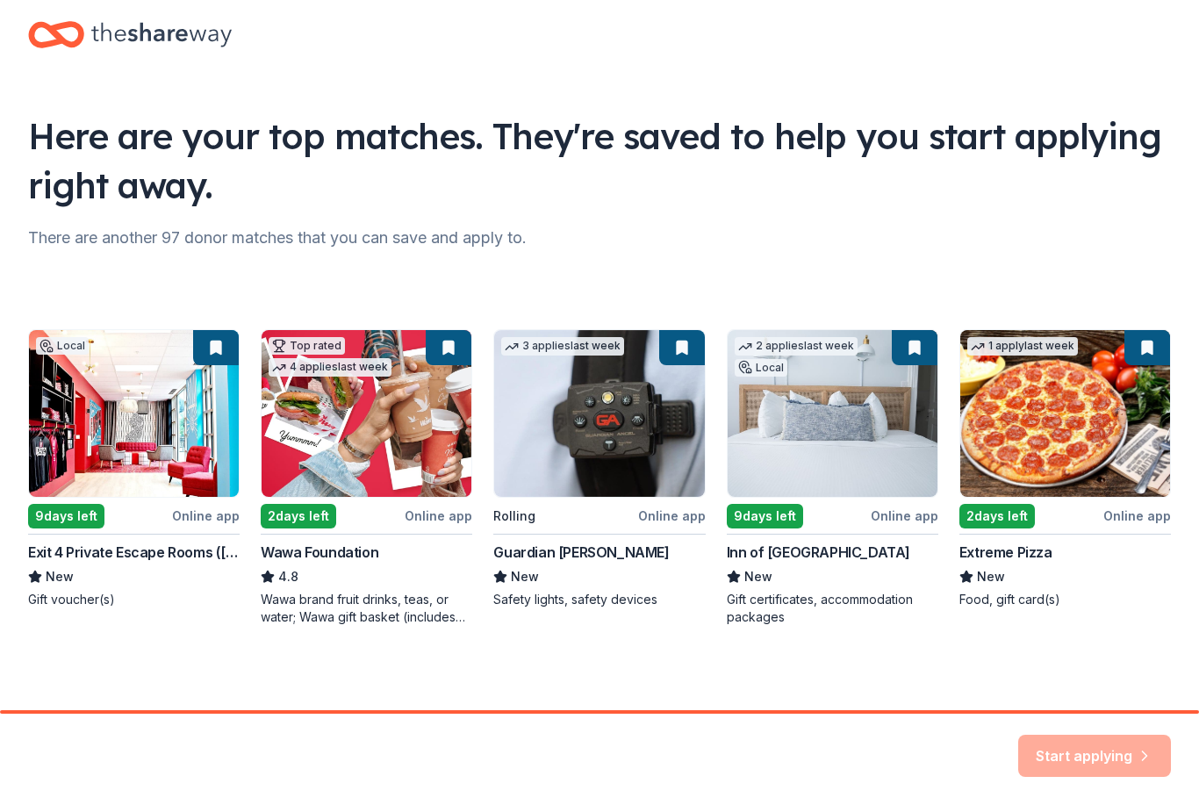
scroll to position [28, 0]
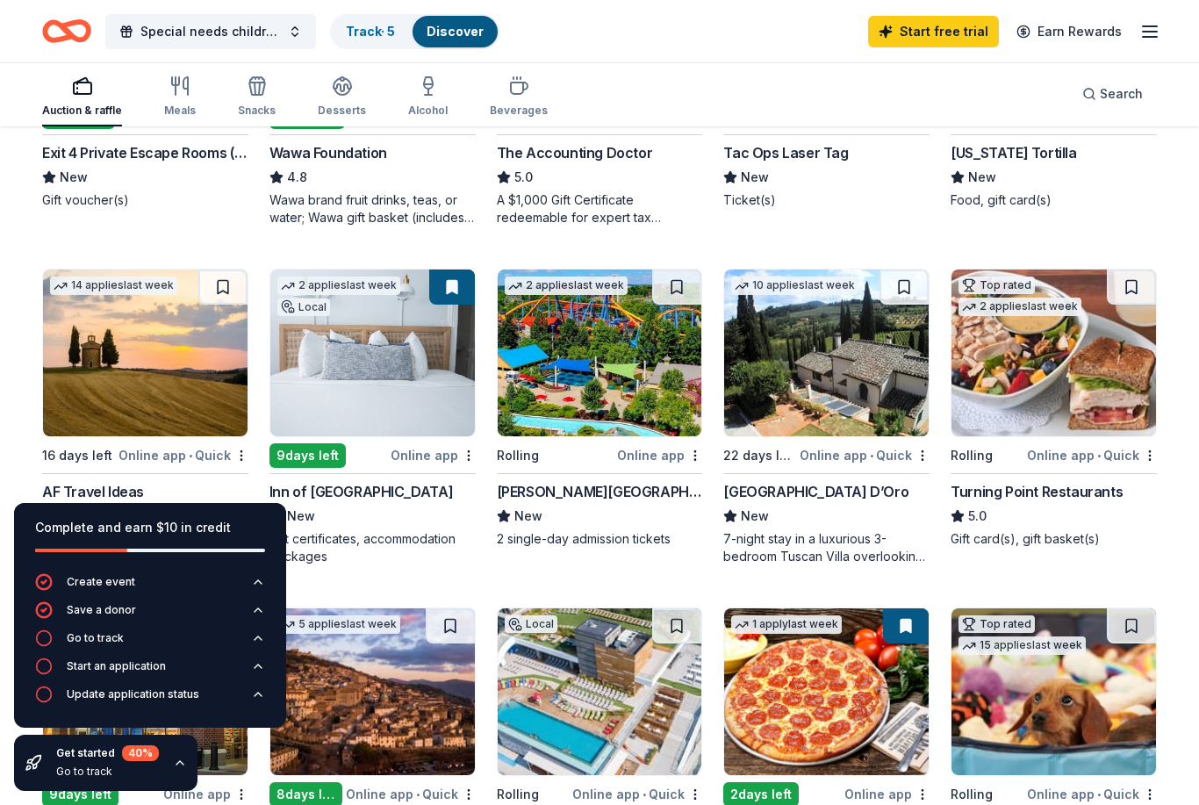
scroll to position [515, 0]
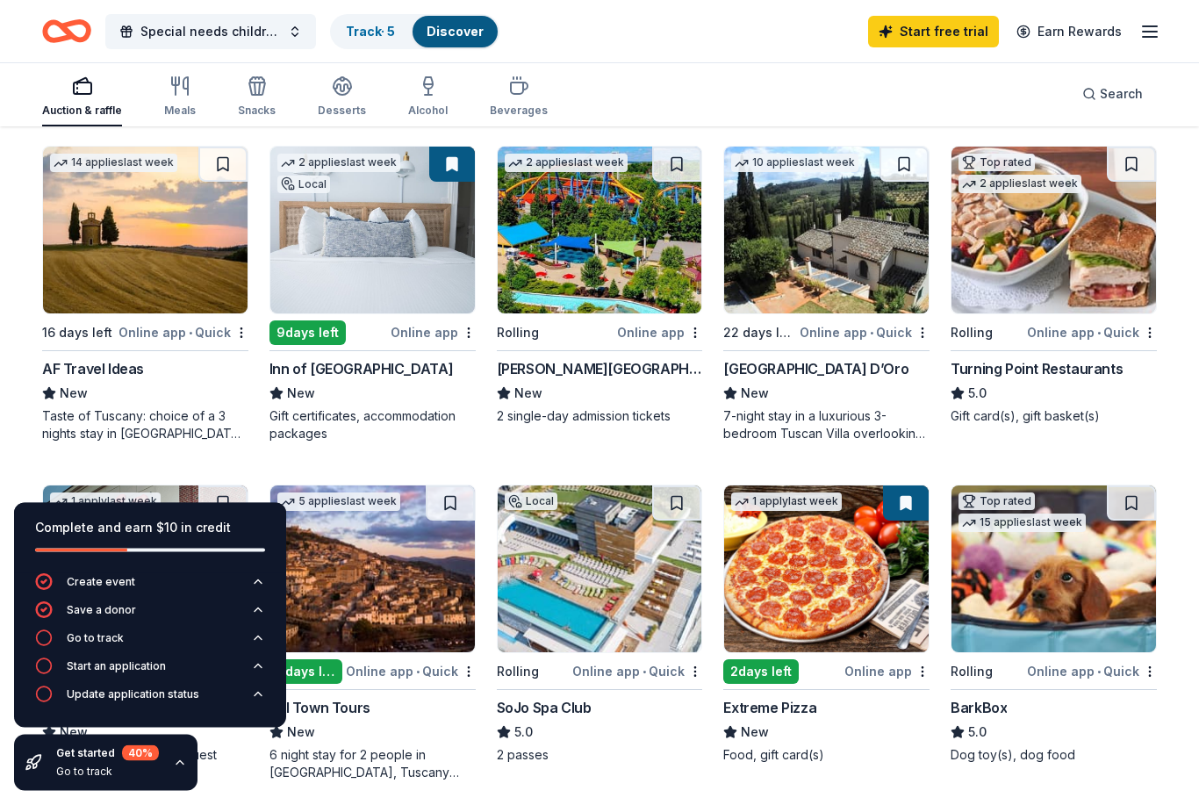
click at [372, 367] on div "Inn of Cape May" at bounding box center [360, 369] width 183 height 21
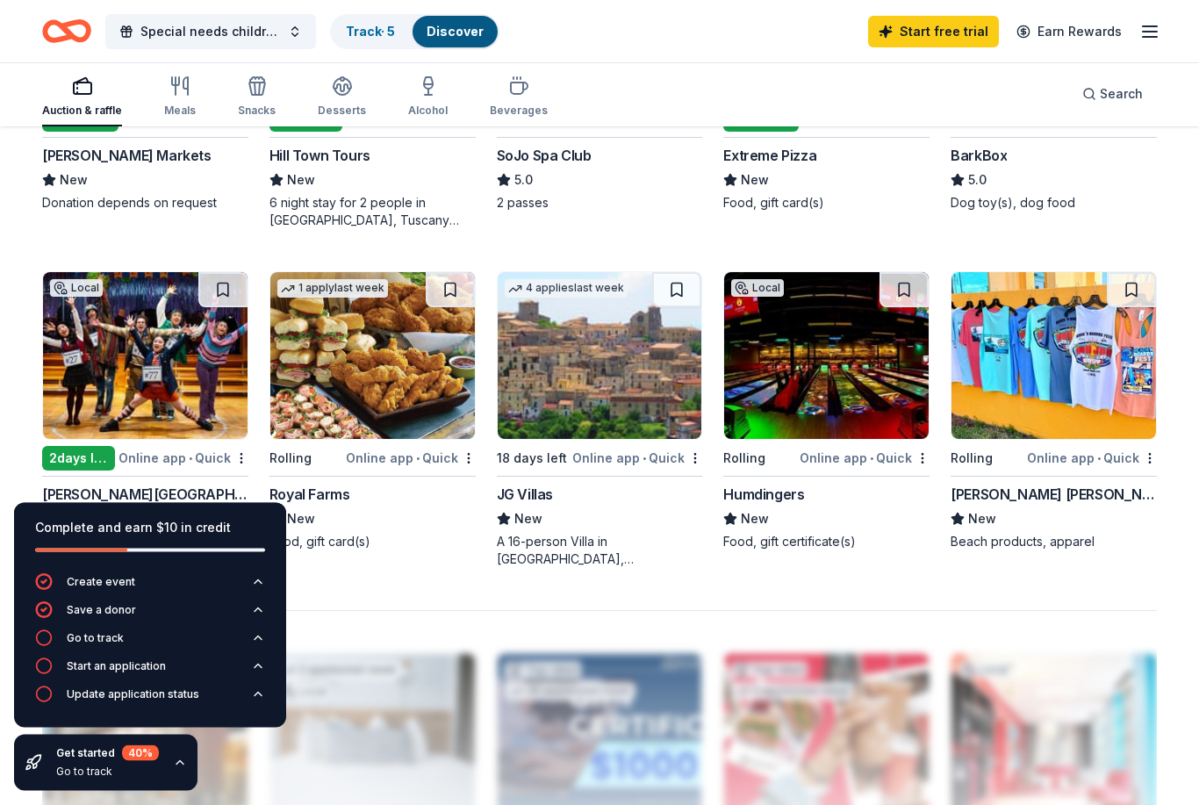
scroll to position [1082, 0]
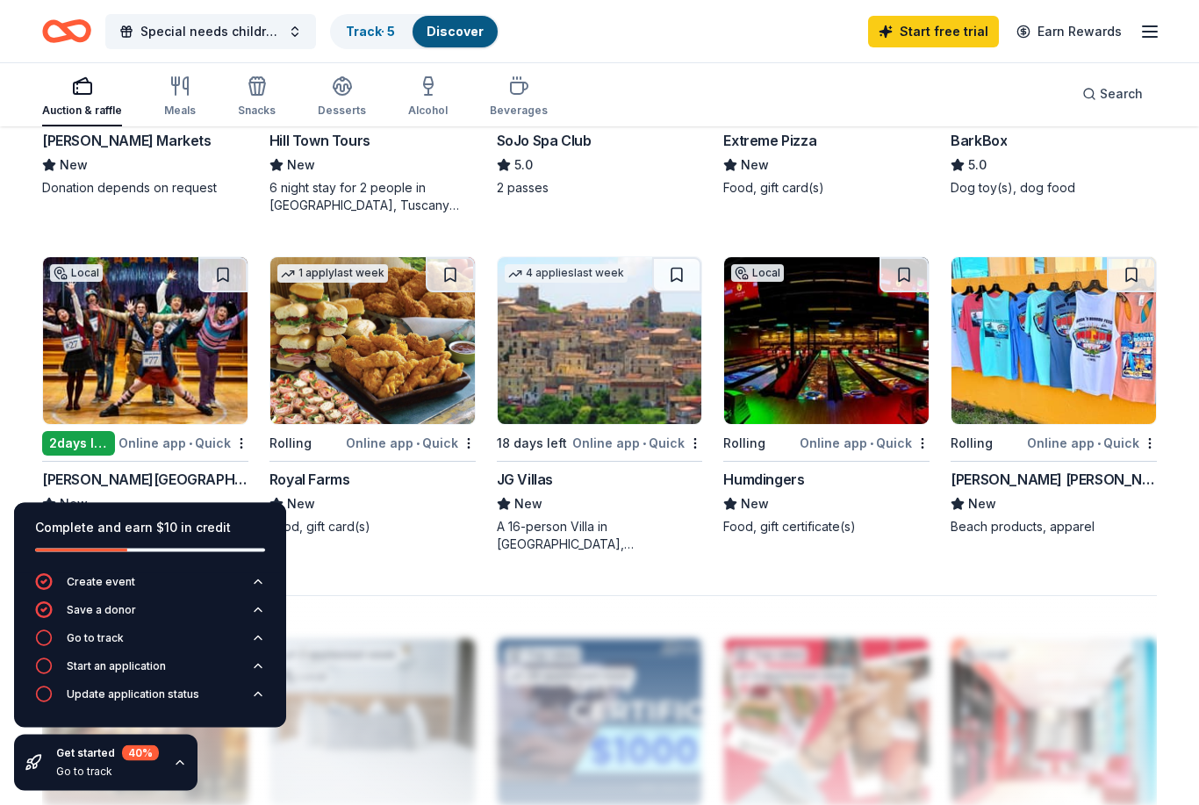
click at [1028, 482] on div "Ron Jon Surf Shop" at bounding box center [1054, 480] width 206 height 21
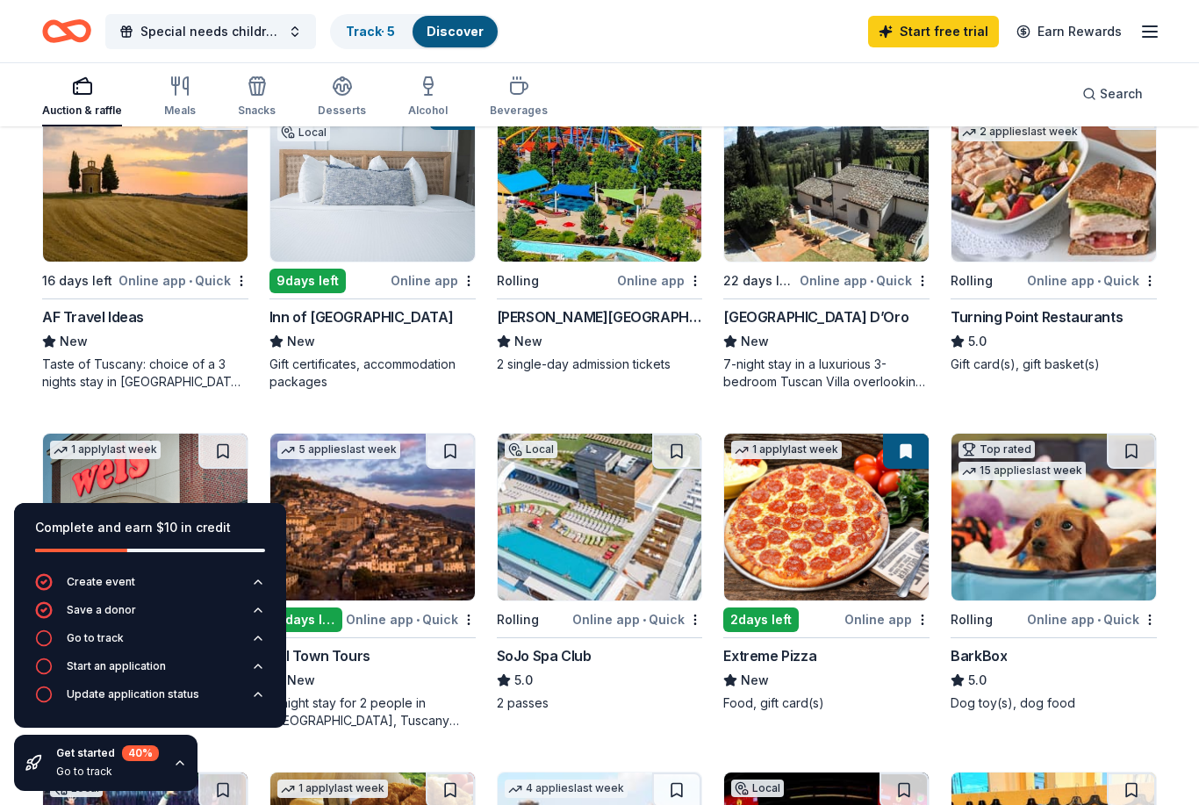
scroll to position [456, 0]
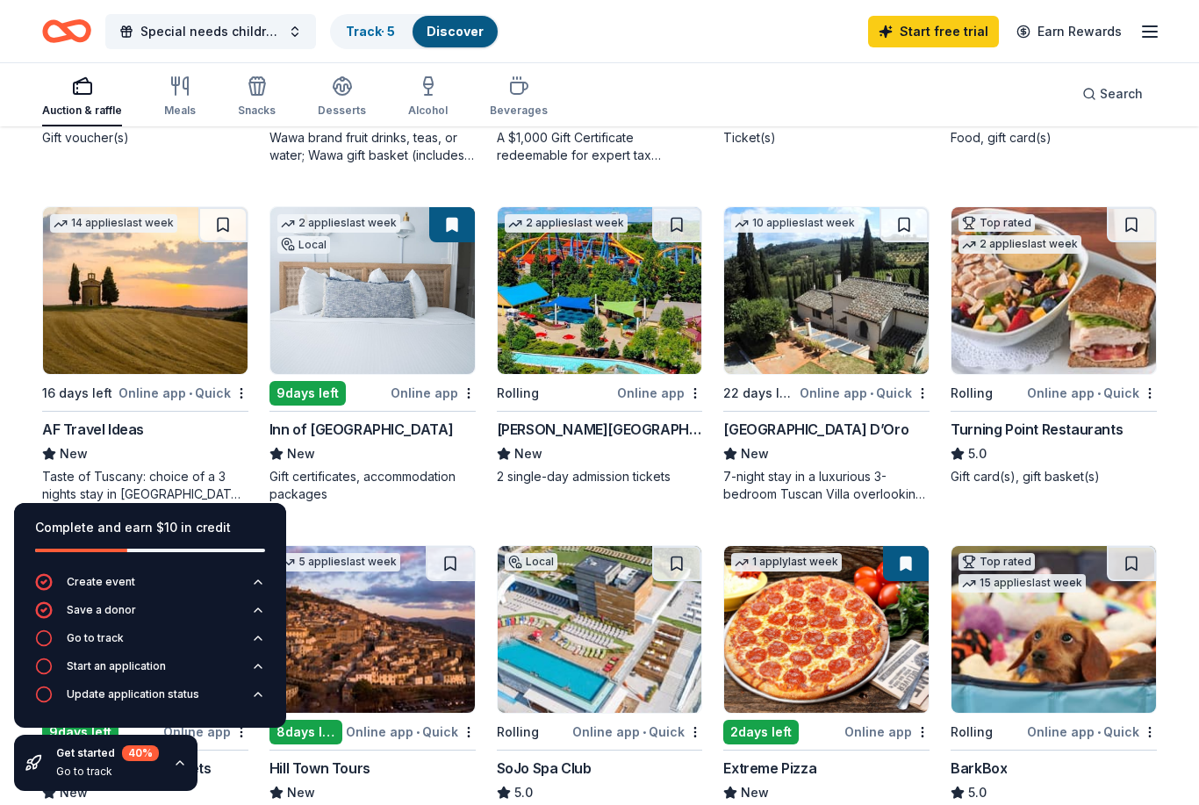
click at [186, 93] on icon "button" at bounding box center [185, 86] width 4 height 18
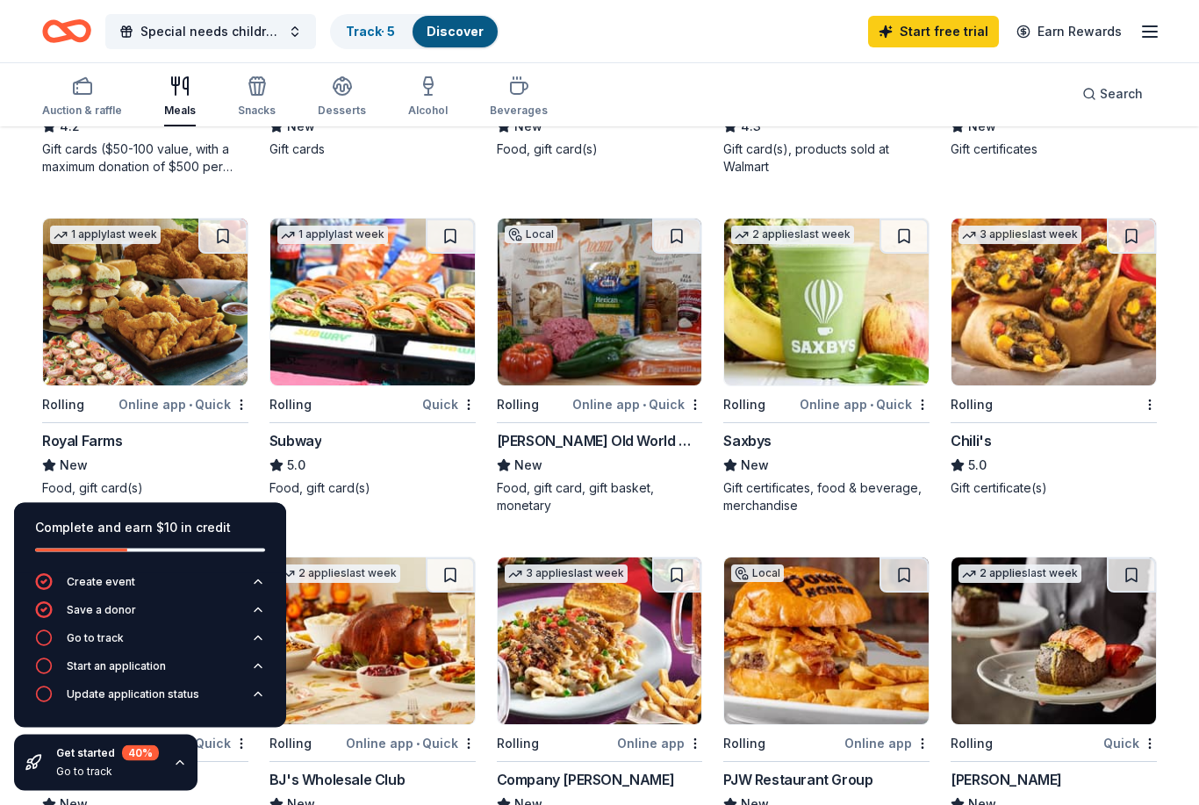
scroll to position [783, 0]
click at [264, 100] on div "Snacks" at bounding box center [257, 96] width 38 height 42
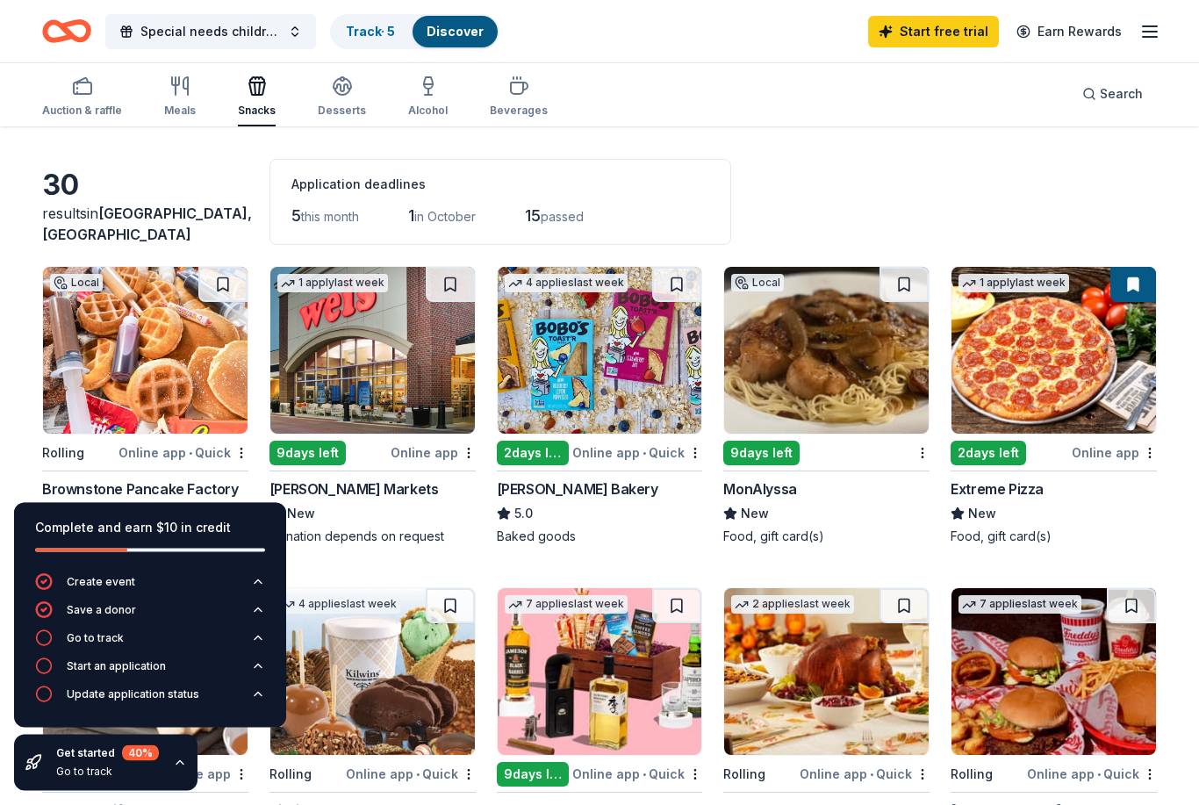
scroll to position [269, 0]
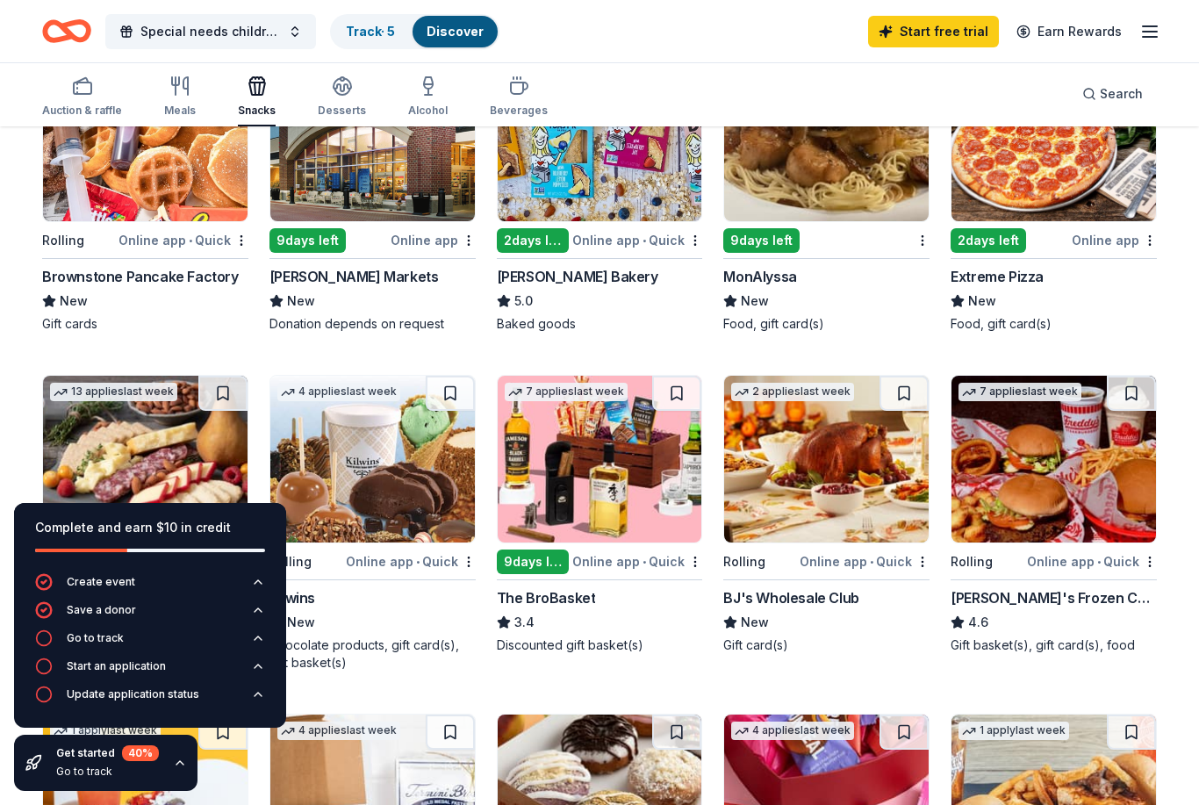
click at [567, 278] on div "Bobo's Bakery" at bounding box center [577, 276] width 161 height 21
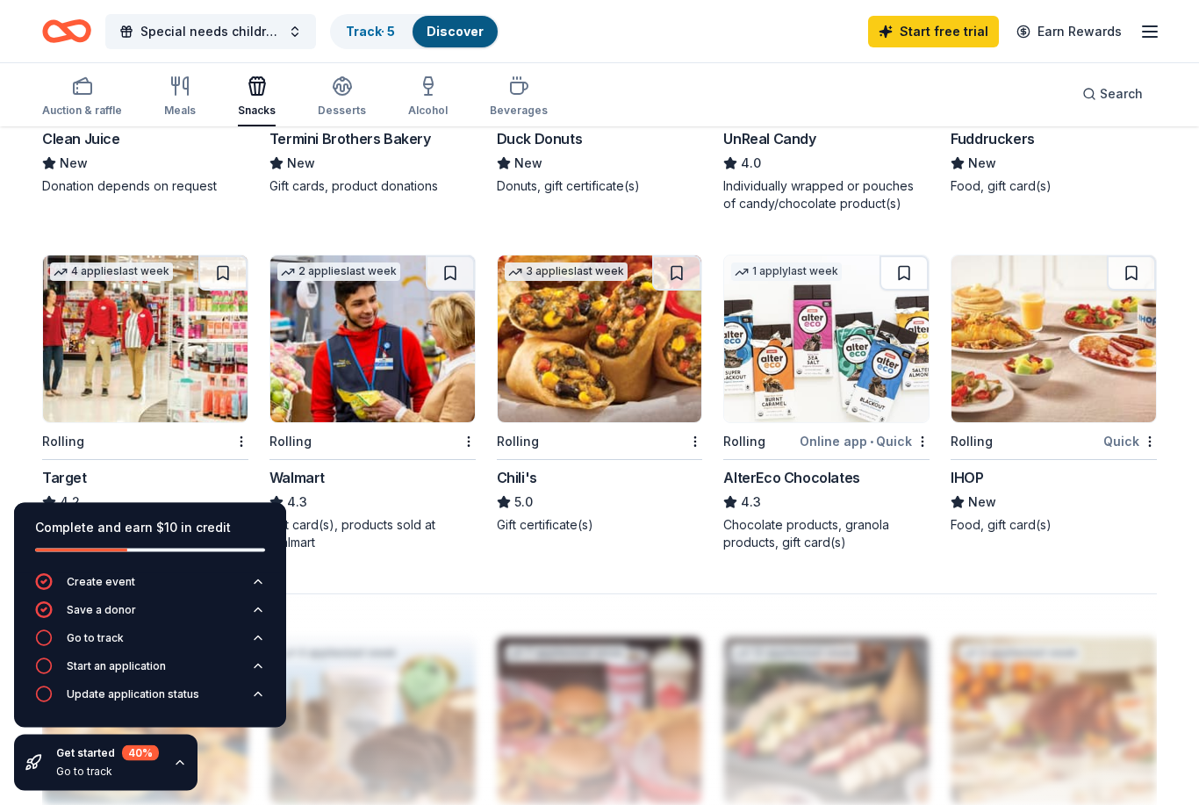
scroll to position [1187, 0]
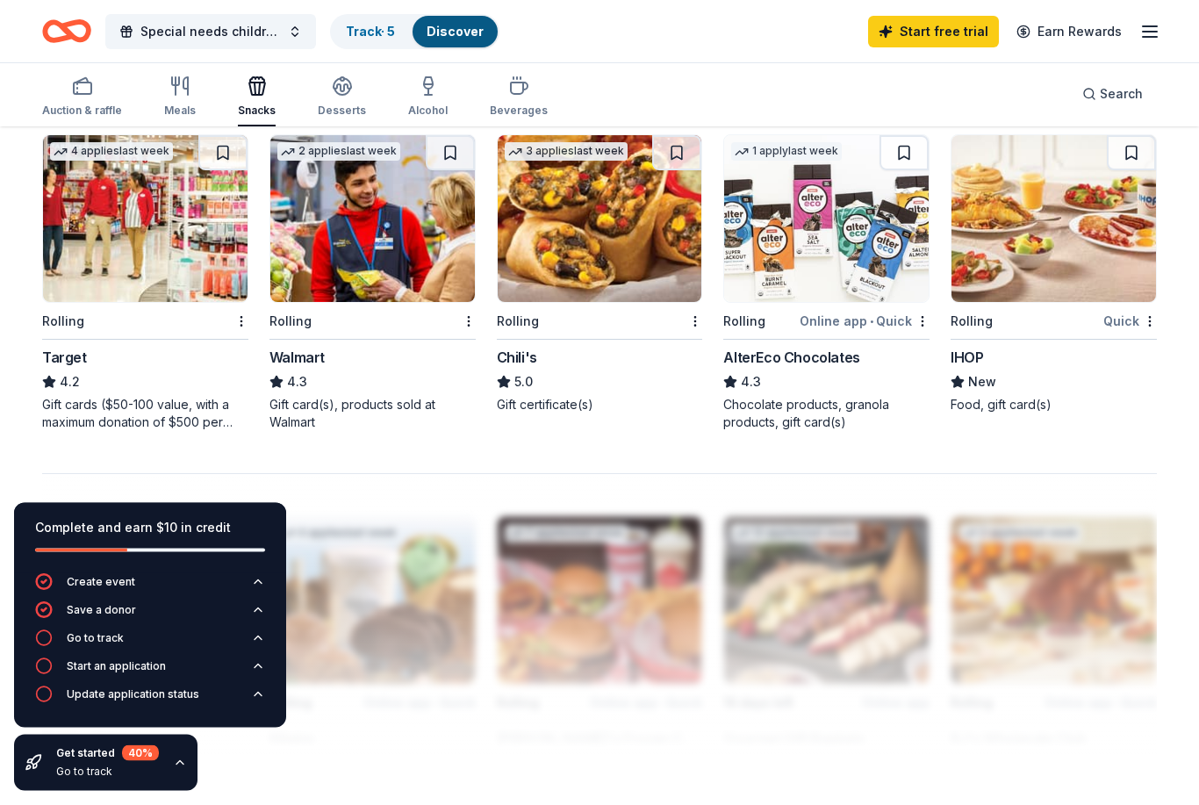
click at [977, 377] on span "New" at bounding box center [982, 382] width 28 height 21
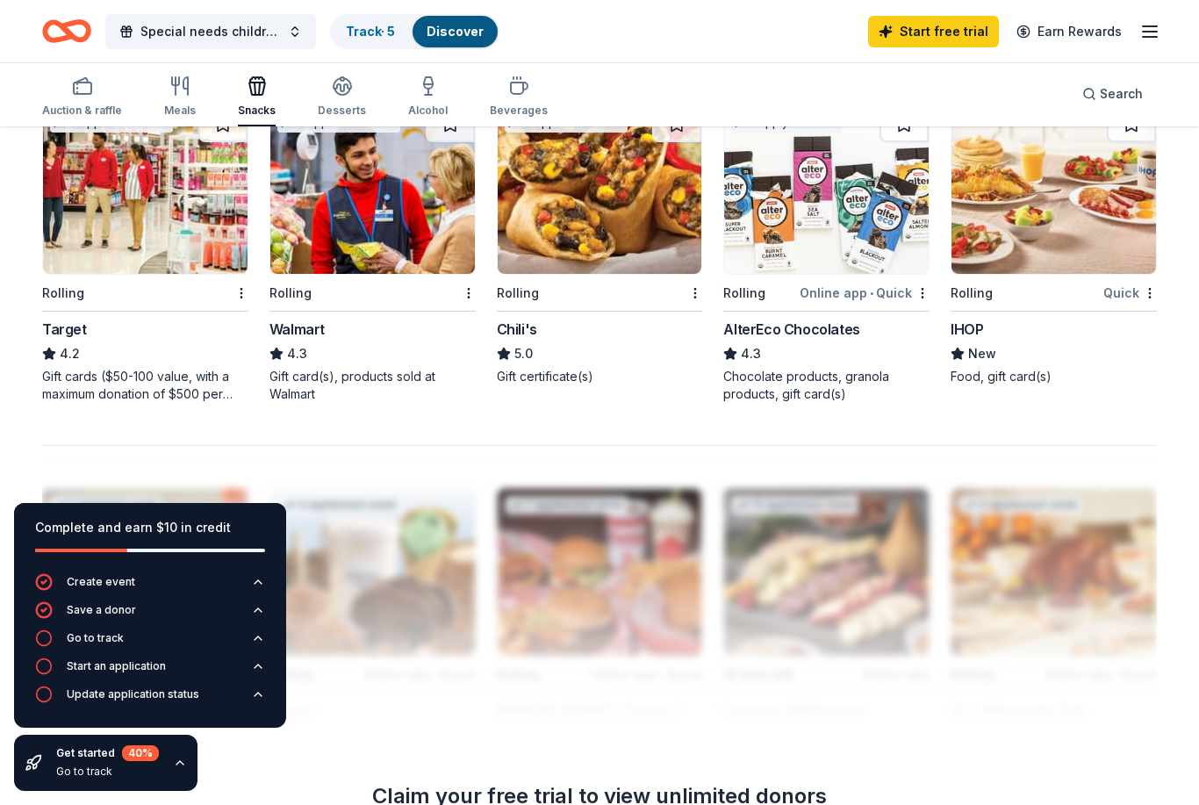
click at [345, 89] on icon "button" at bounding box center [342, 92] width 16 height 6
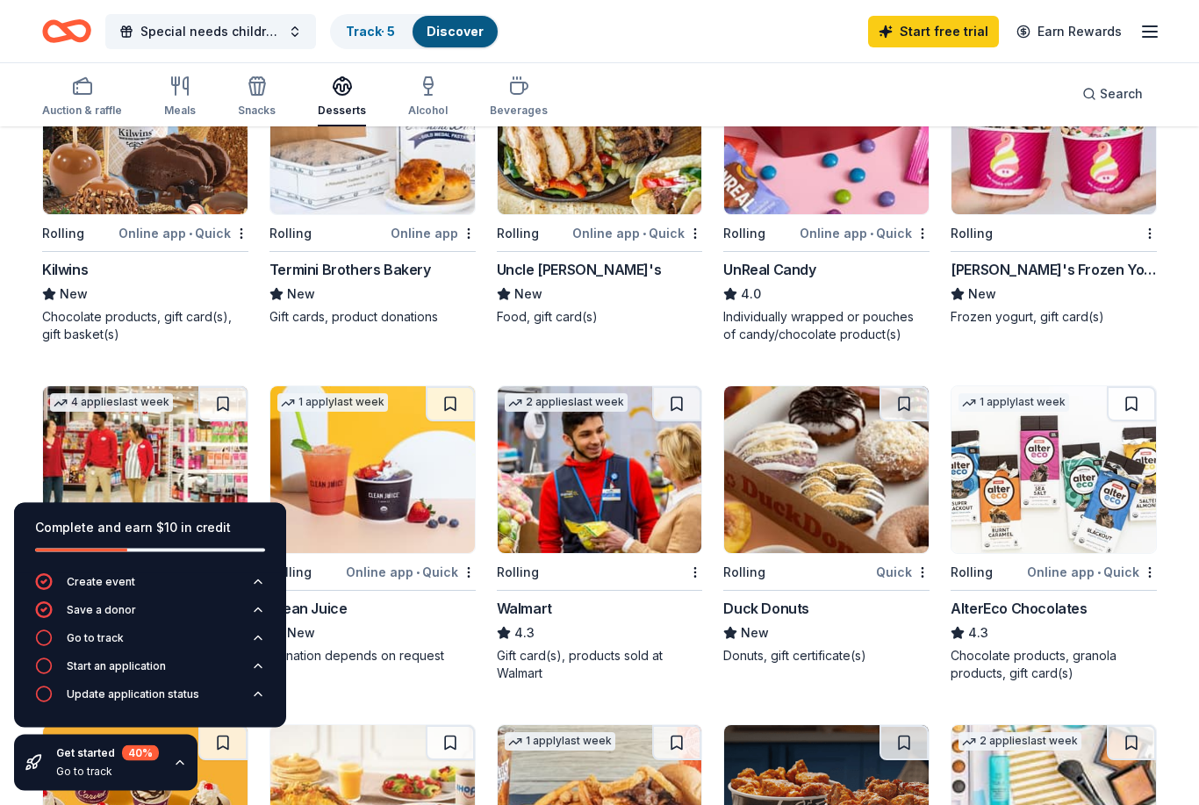
scroll to position [702, 0]
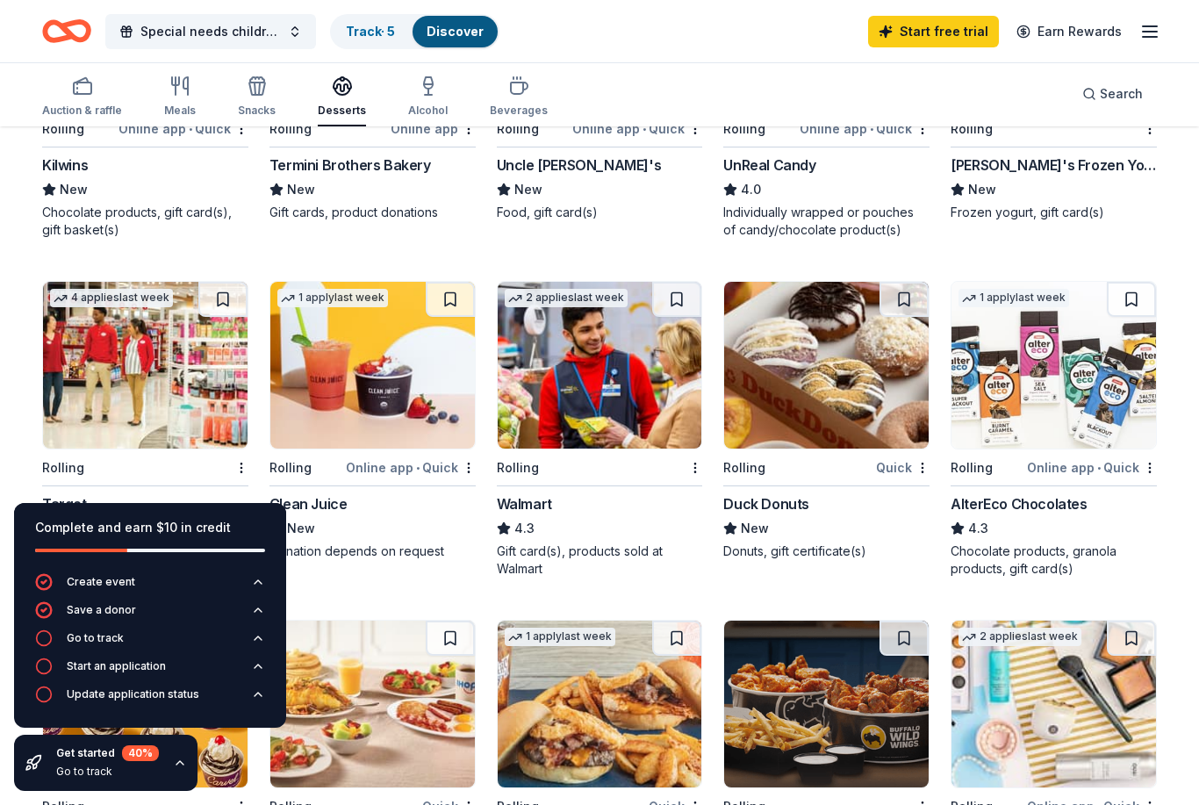
click at [778, 506] on div "Duck Donuts" at bounding box center [766, 503] width 86 height 21
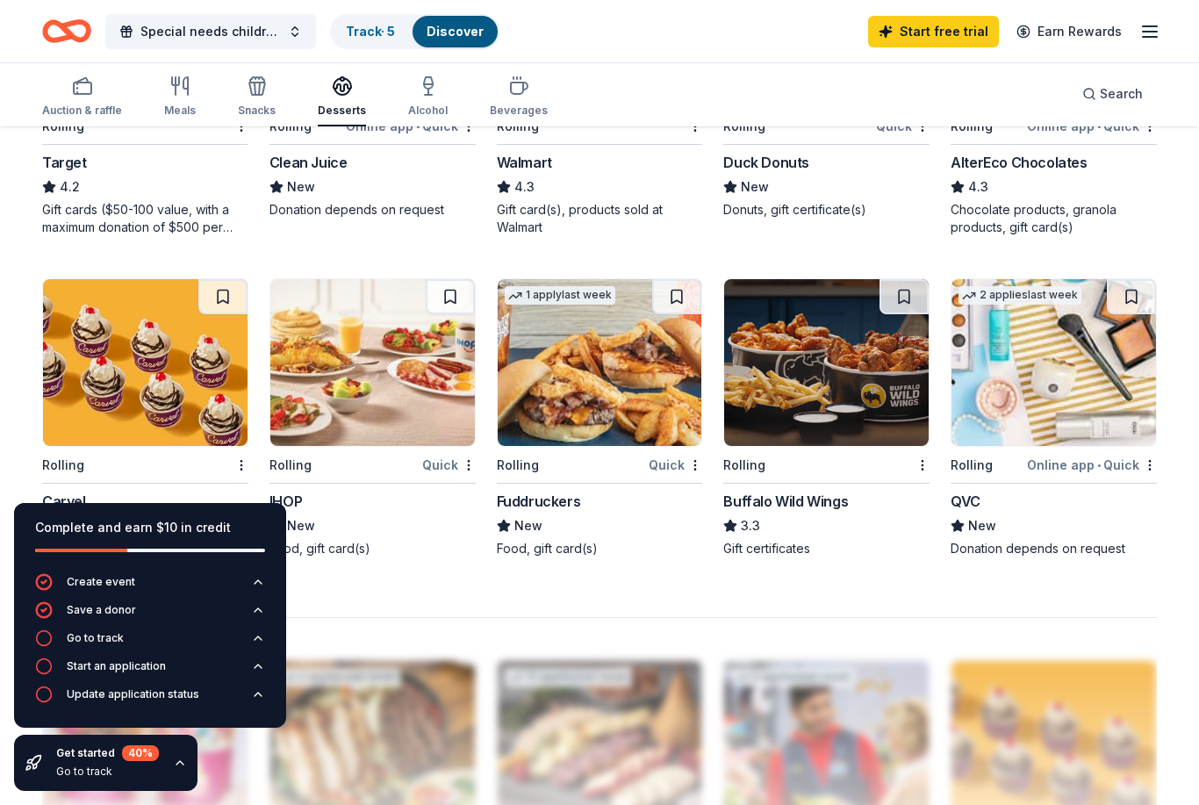
scroll to position [925, 0]
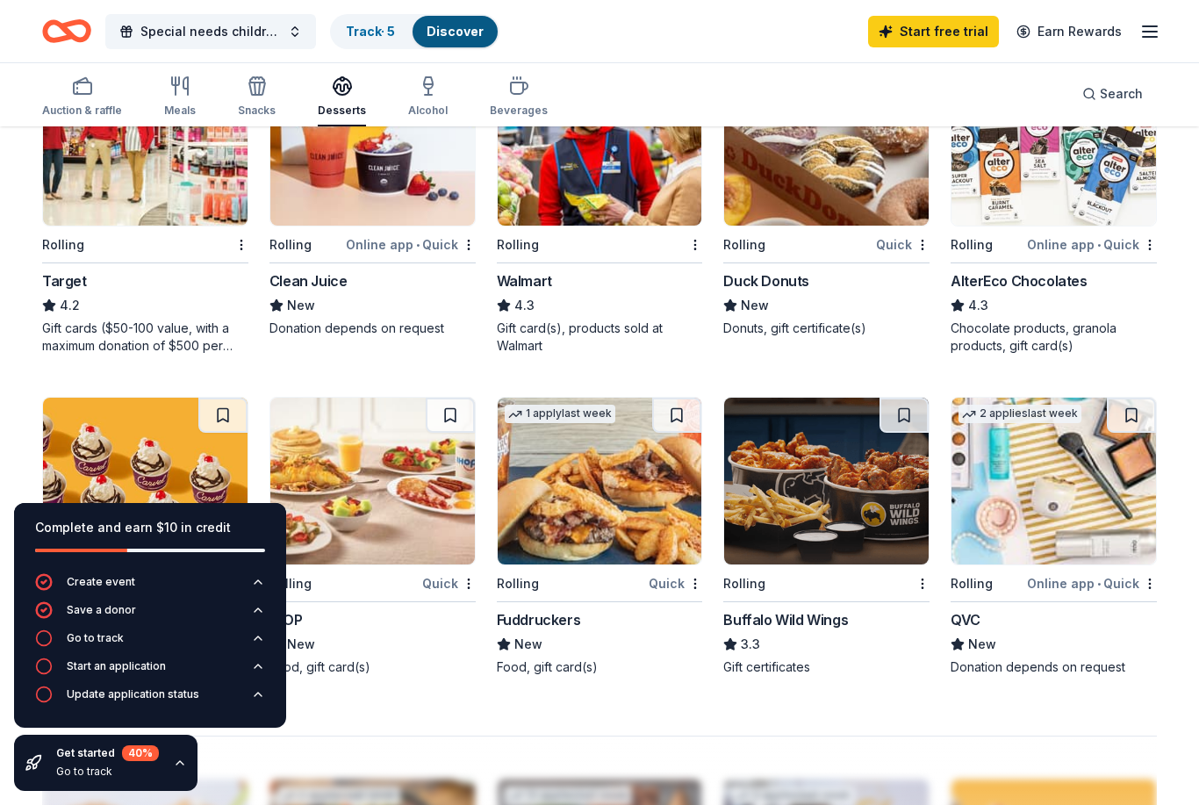
click at [414, 106] on div "Alcohol" at bounding box center [427, 111] width 39 height 14
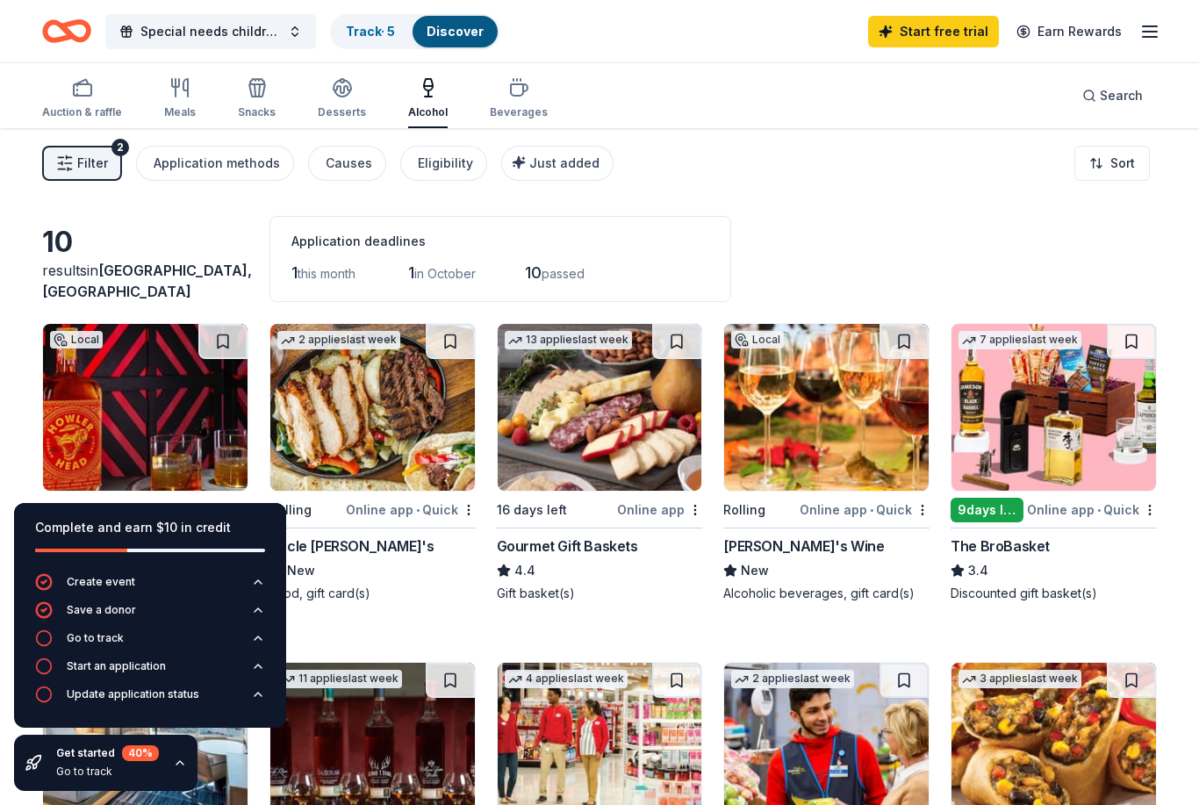
click at [506, 125] on button "Beverages" at bounding box center [519, 99] width 58 height 58
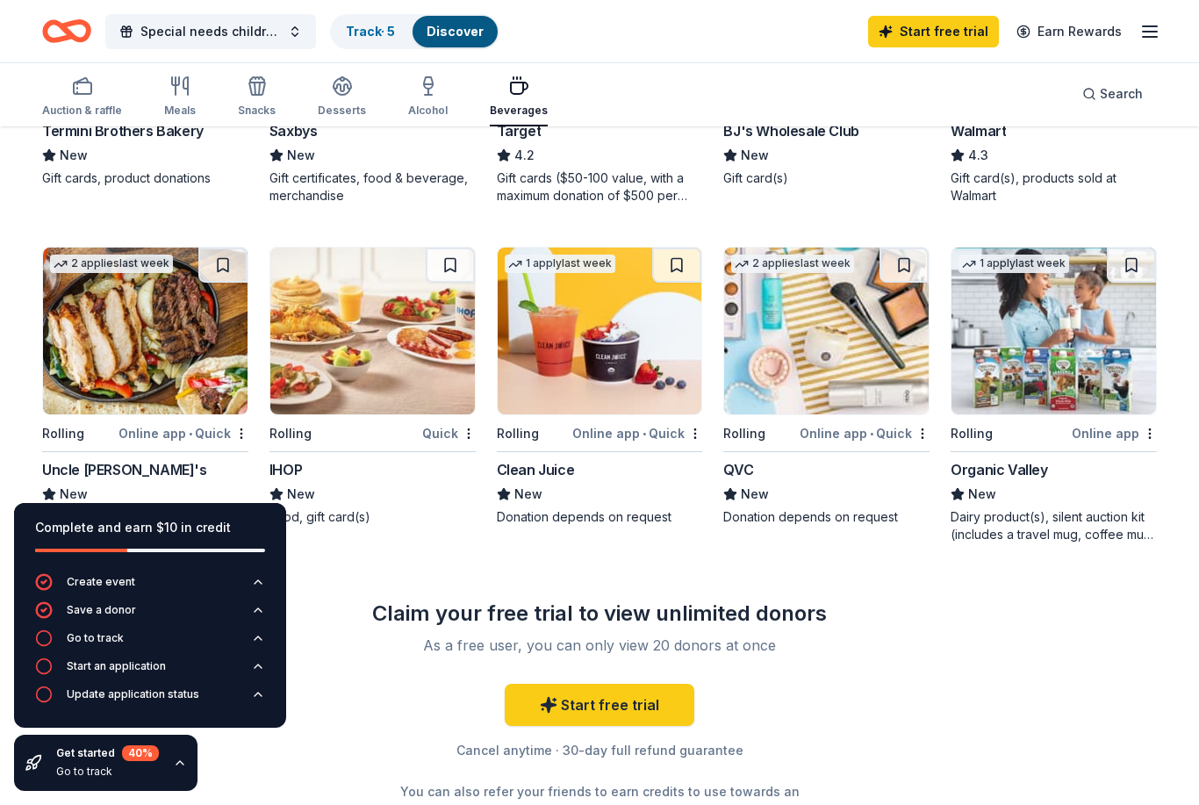
scroll to position [798, 0]
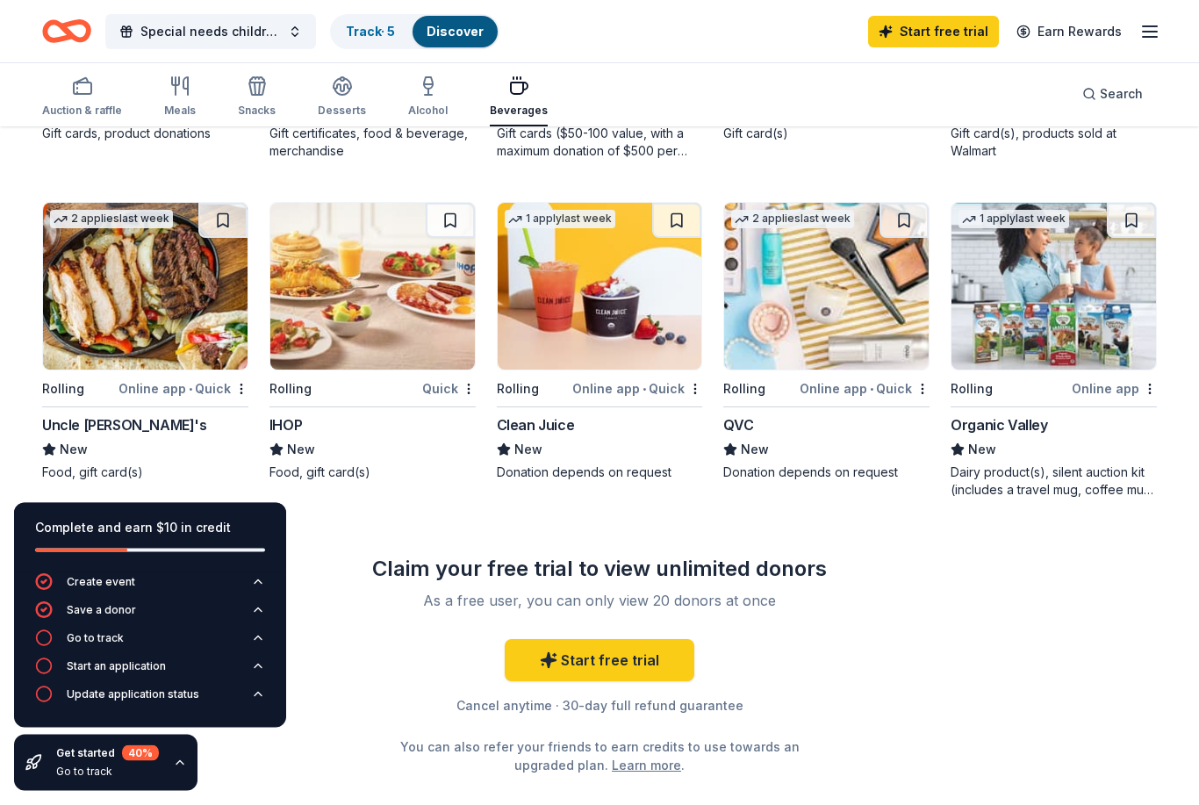
click at [87, 100] on div "Auction & raffle" at bounding box center [82, 96] width 80 height 42
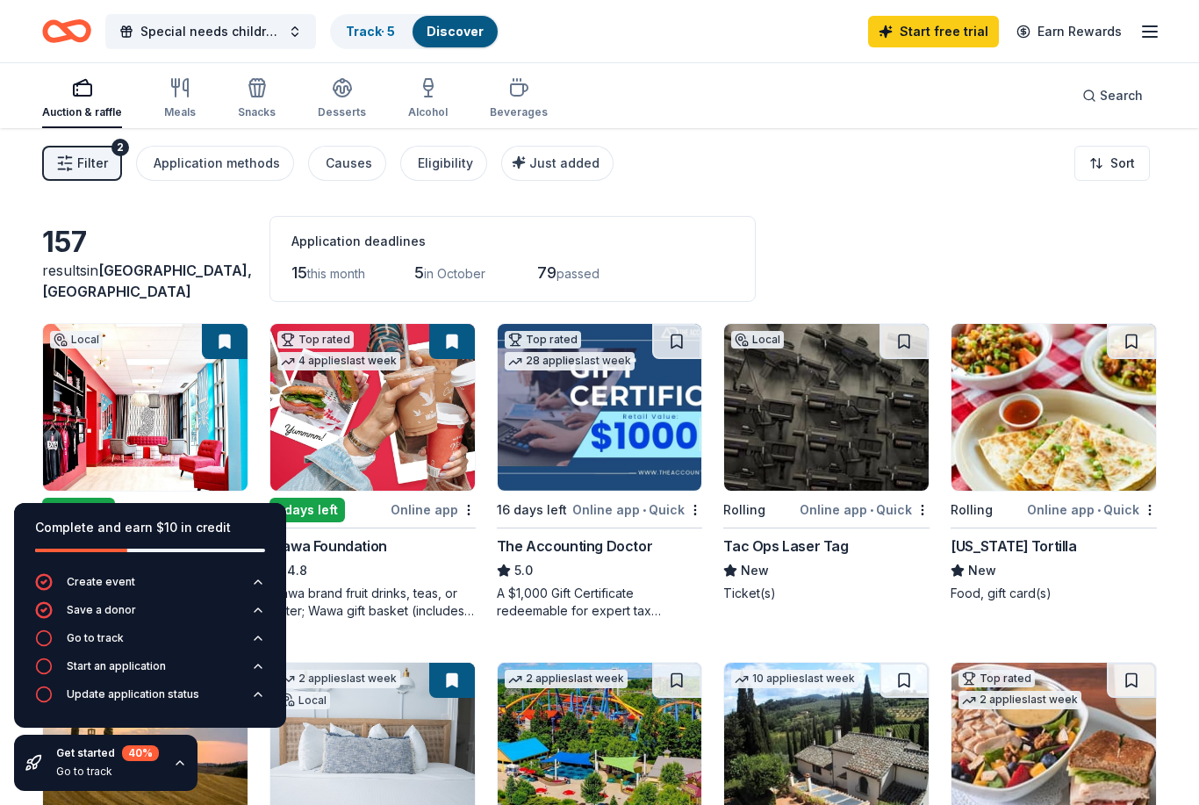
click at [586, 291] on div "Application deadlines 15 this month 5 in October 79 passed" at bounding box center [512, 259] width 486 height 86
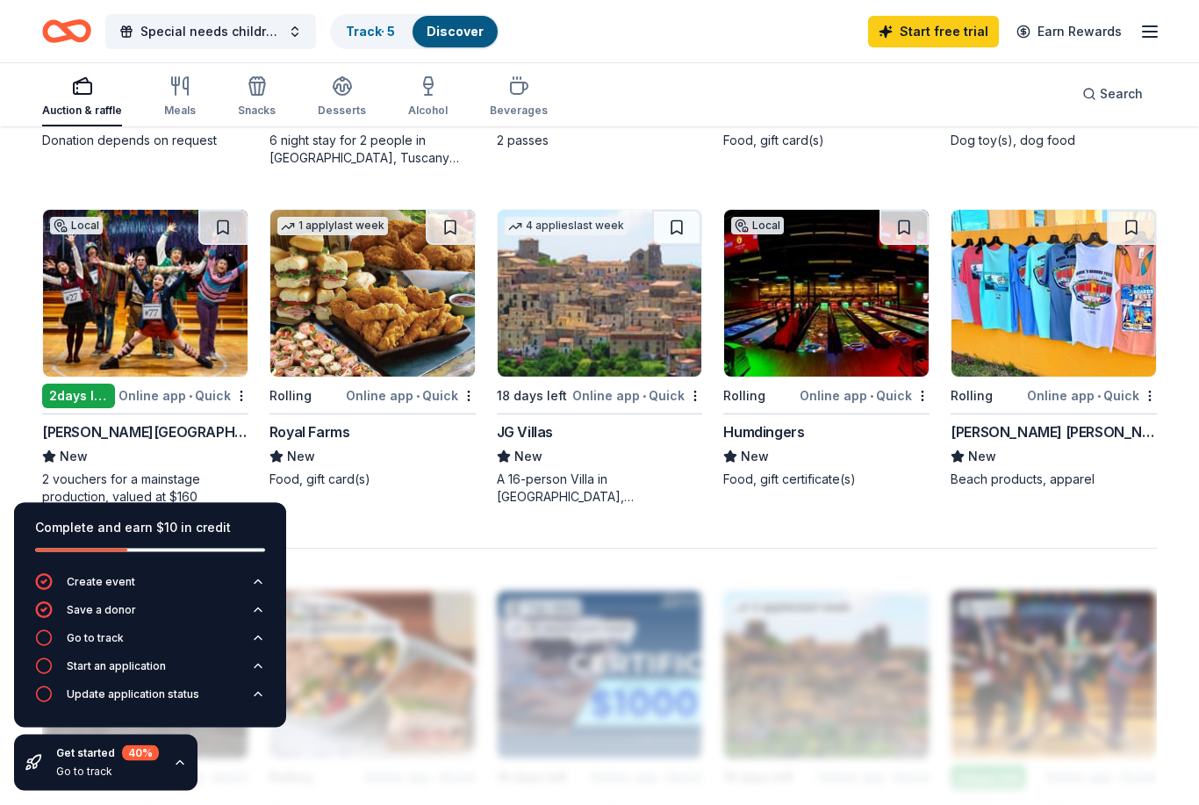
scroll to position [1166, 0]
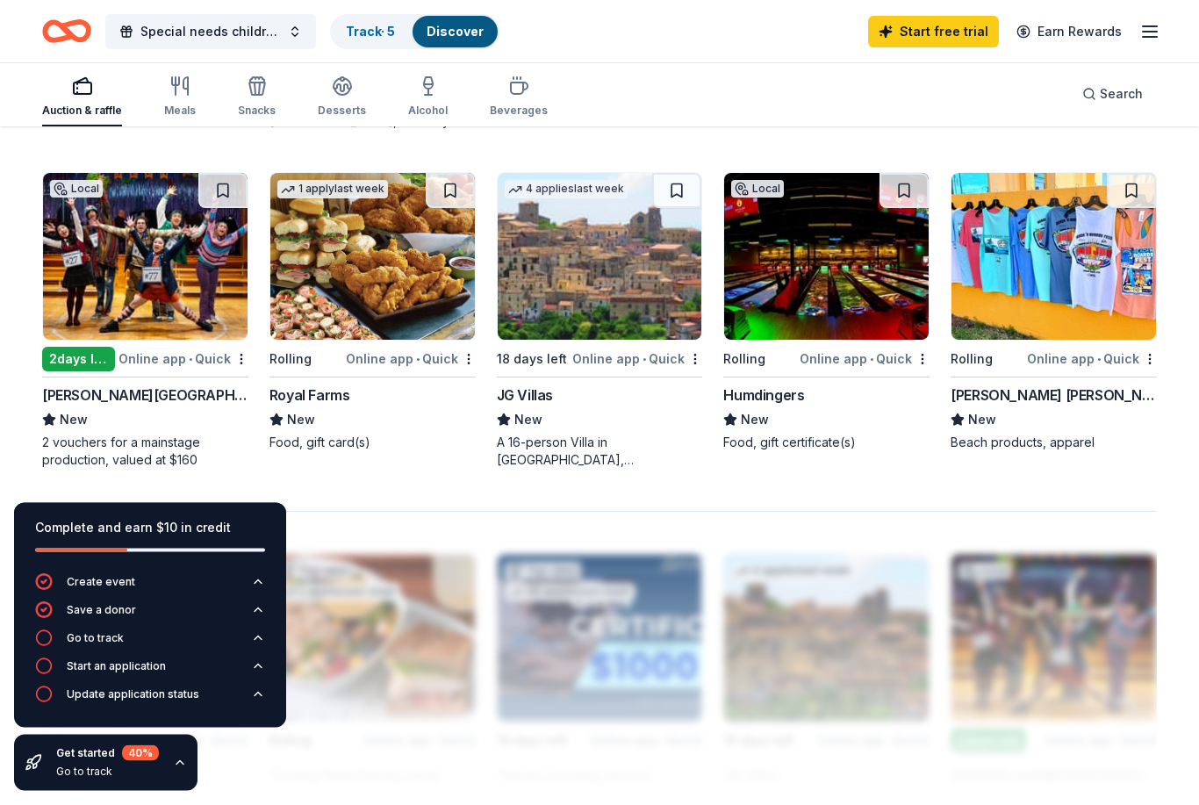
click at [347, 404] on div "Royal Farms" at bounding box center [309, 395] width 81 height 21
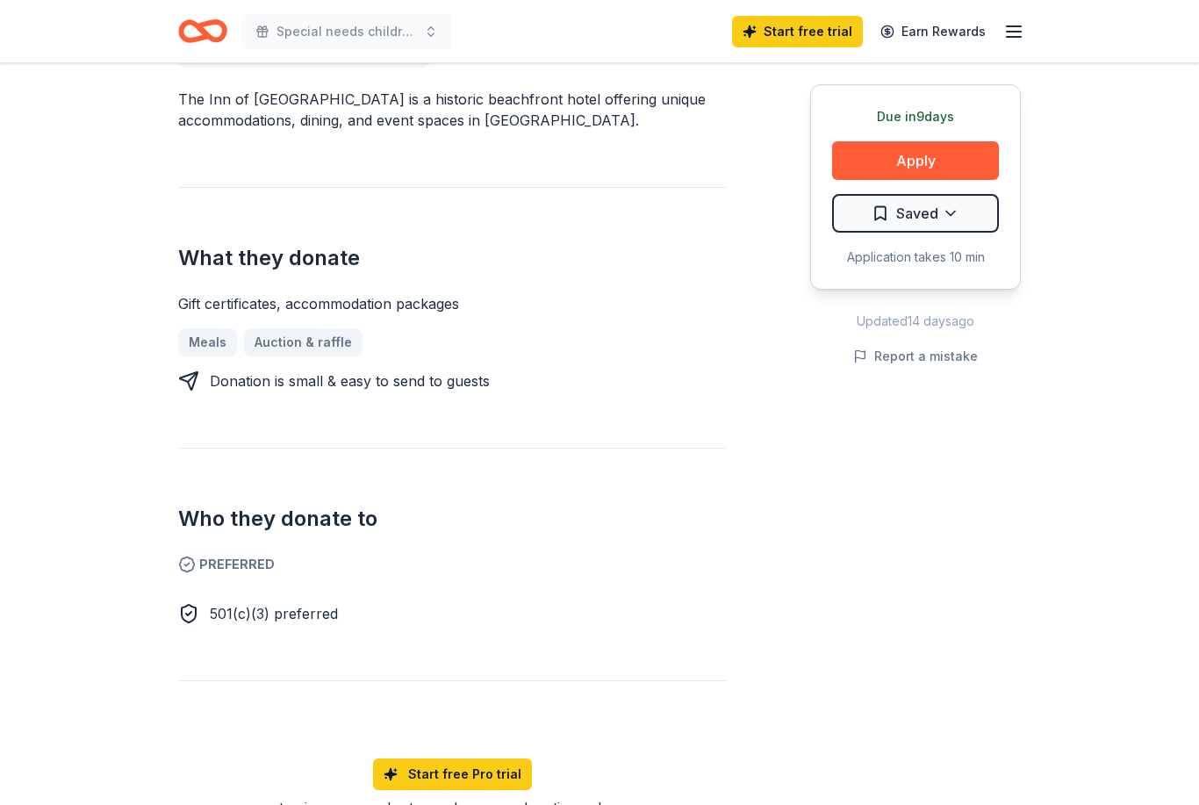
scroll to position [541, 0]
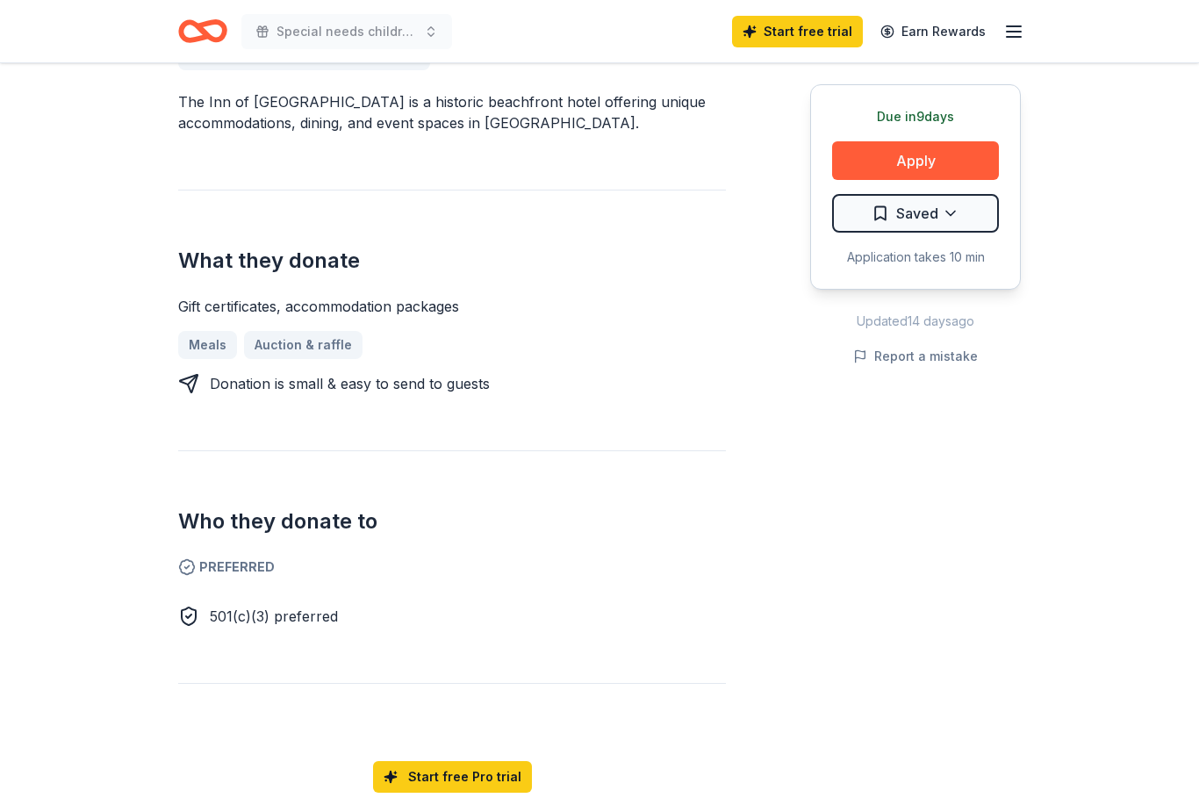
click at [937, 145] on button "Apply" at bounding box center [915, 160] width 167 height 39
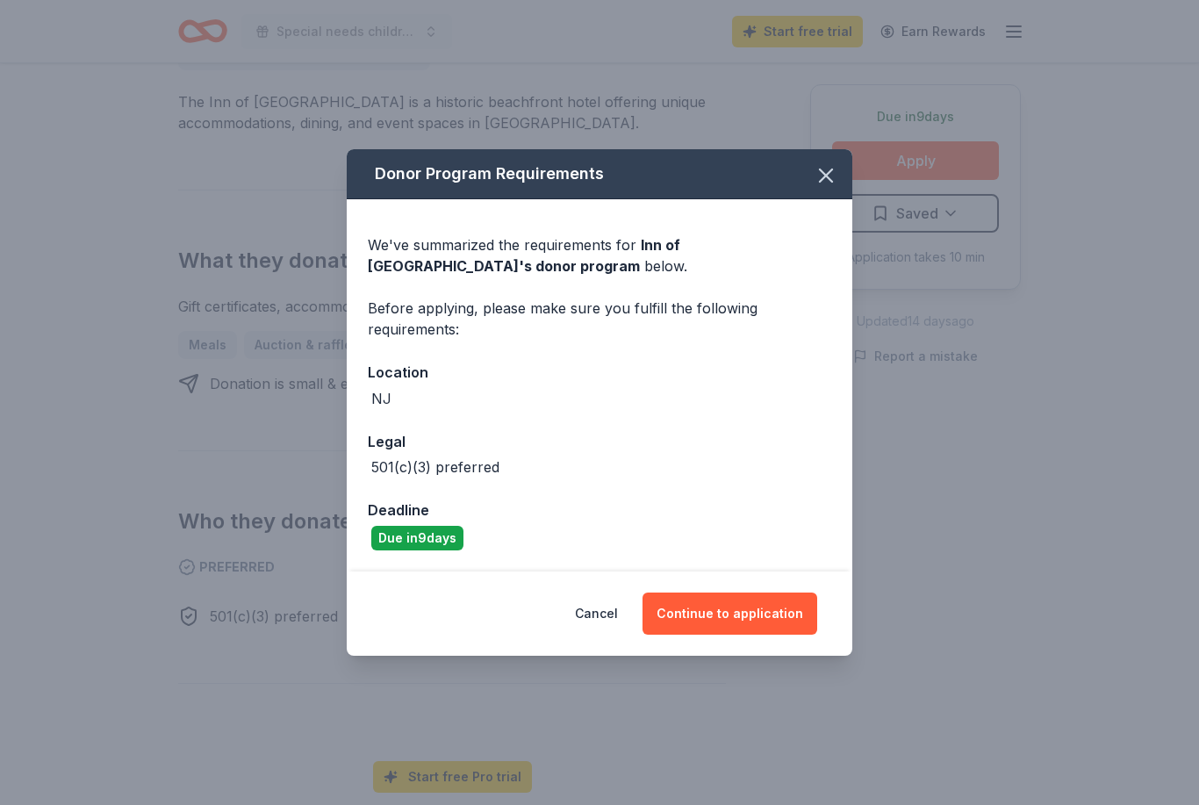
click at [757, 635] on button "Continue to application" at bounding box center [729, 613] width 175 height 42
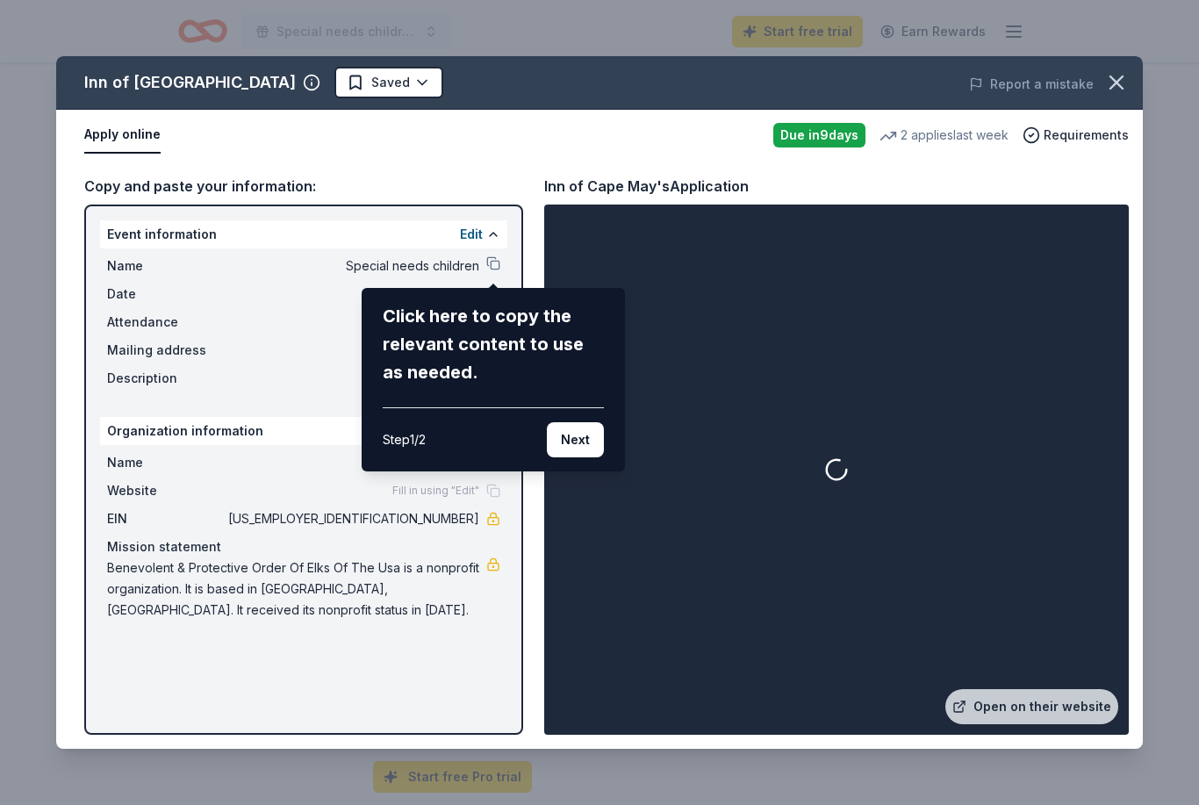
click at [575, 441] on button "Next" at bounding box center [575, 439] width 57 height 35
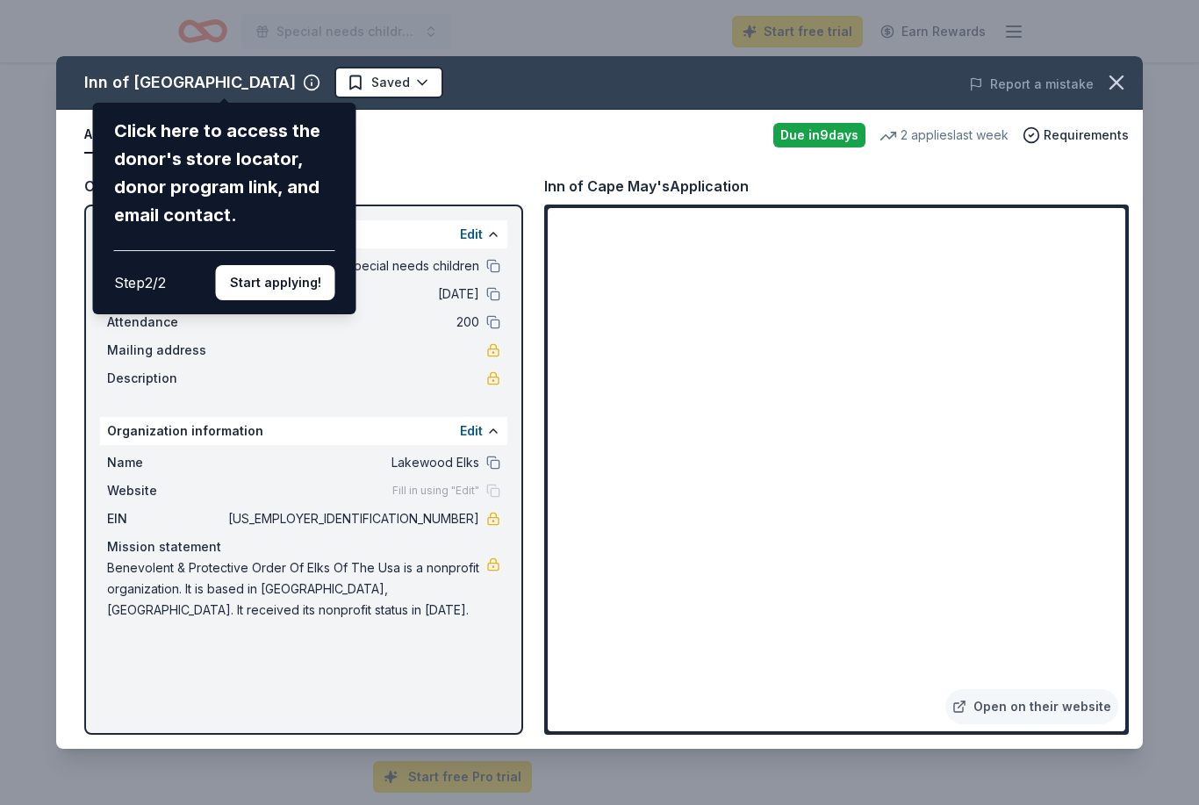
click at [311, 265] on button "Start applying!" at bounding box center [275, 282] width 119 height 35
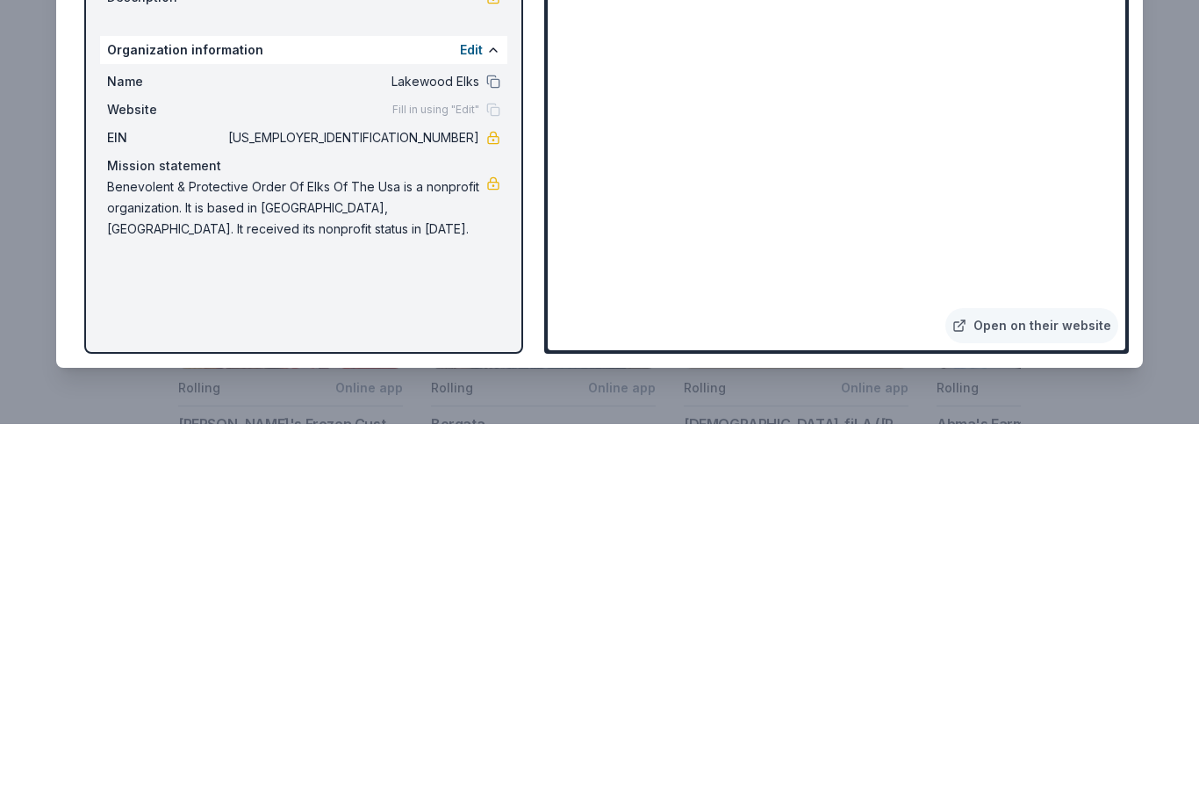
scroll to position [1434, 0]
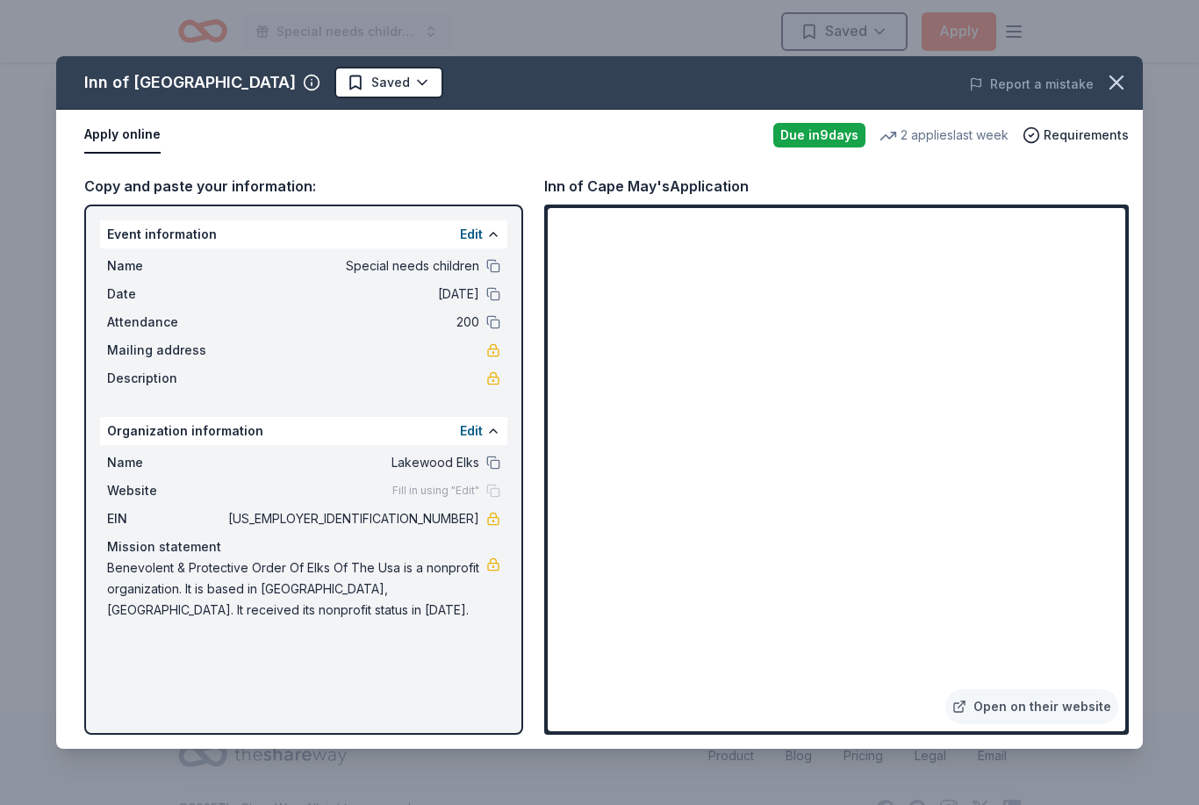
click at [1115, 78] on icon "button" at bounding box center [1116, 82] width 25 height 25
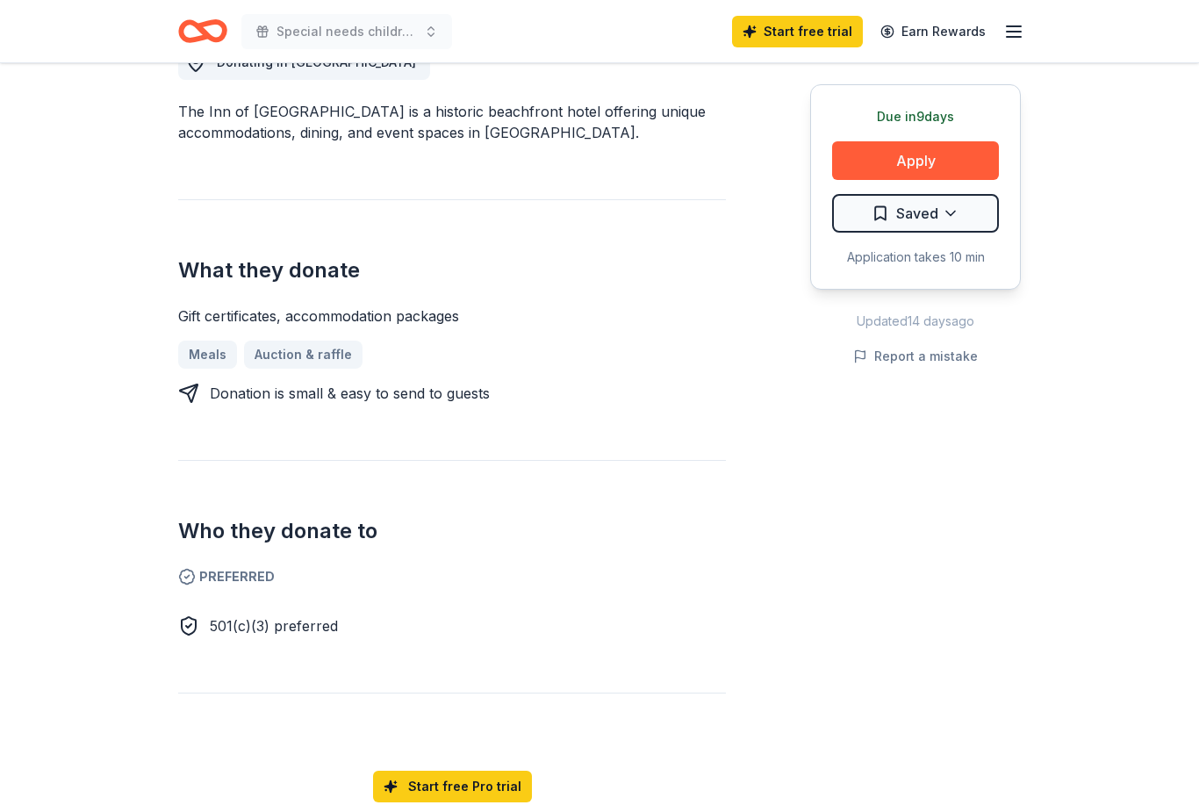
scroll to position [0, 0]
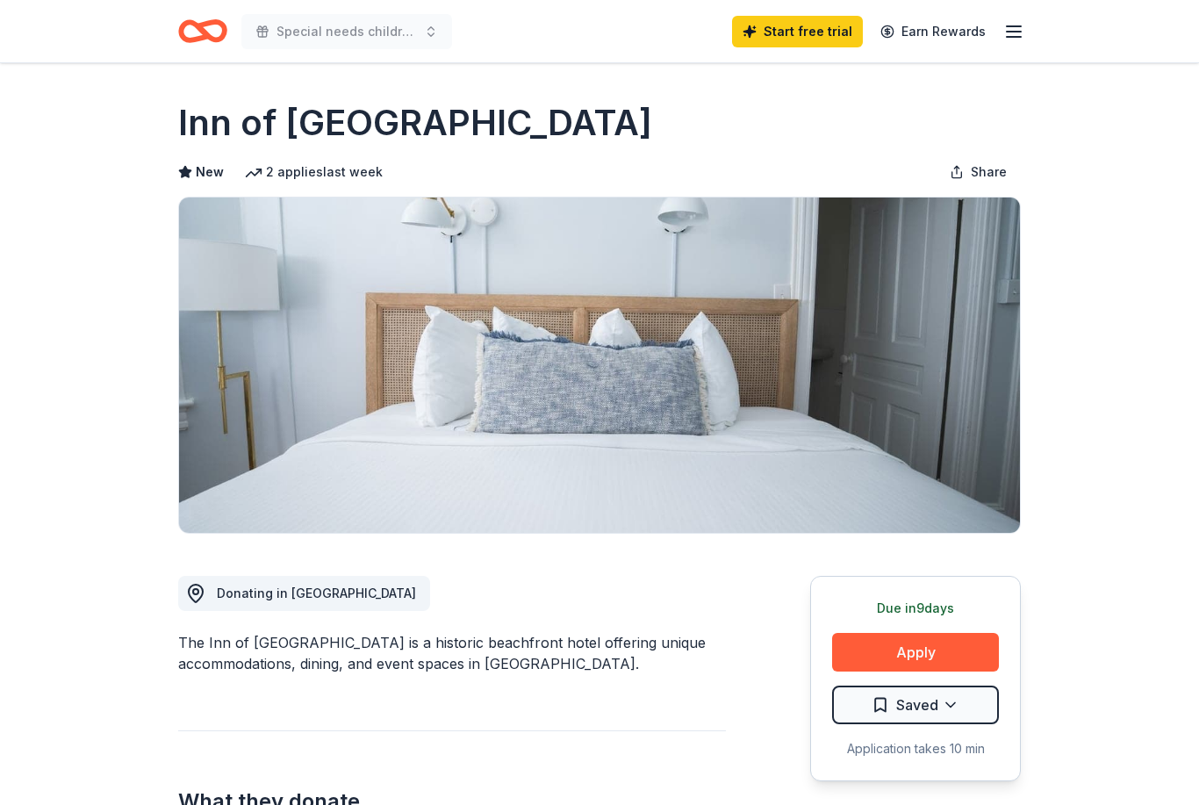
click at [1007, 41] on icon "button" at bounding box center [1013, 31] width 21 height 21
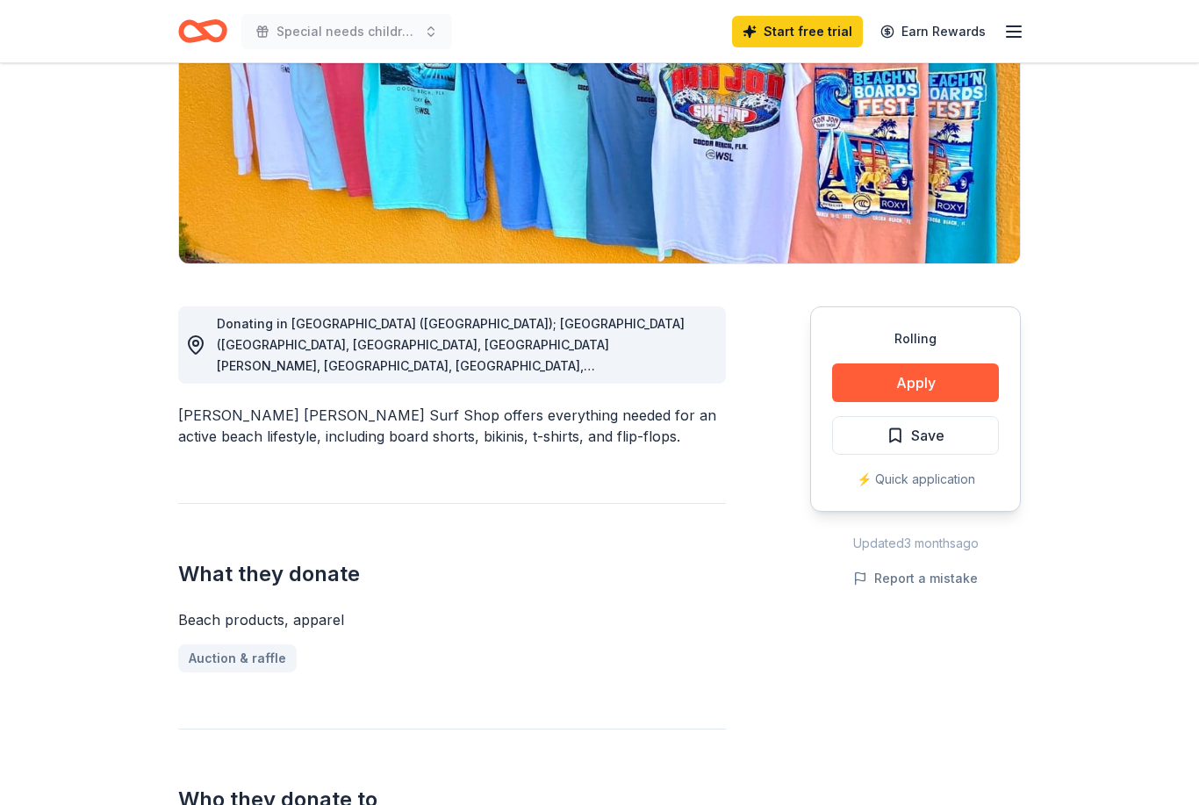
scroll to position [109, 0]
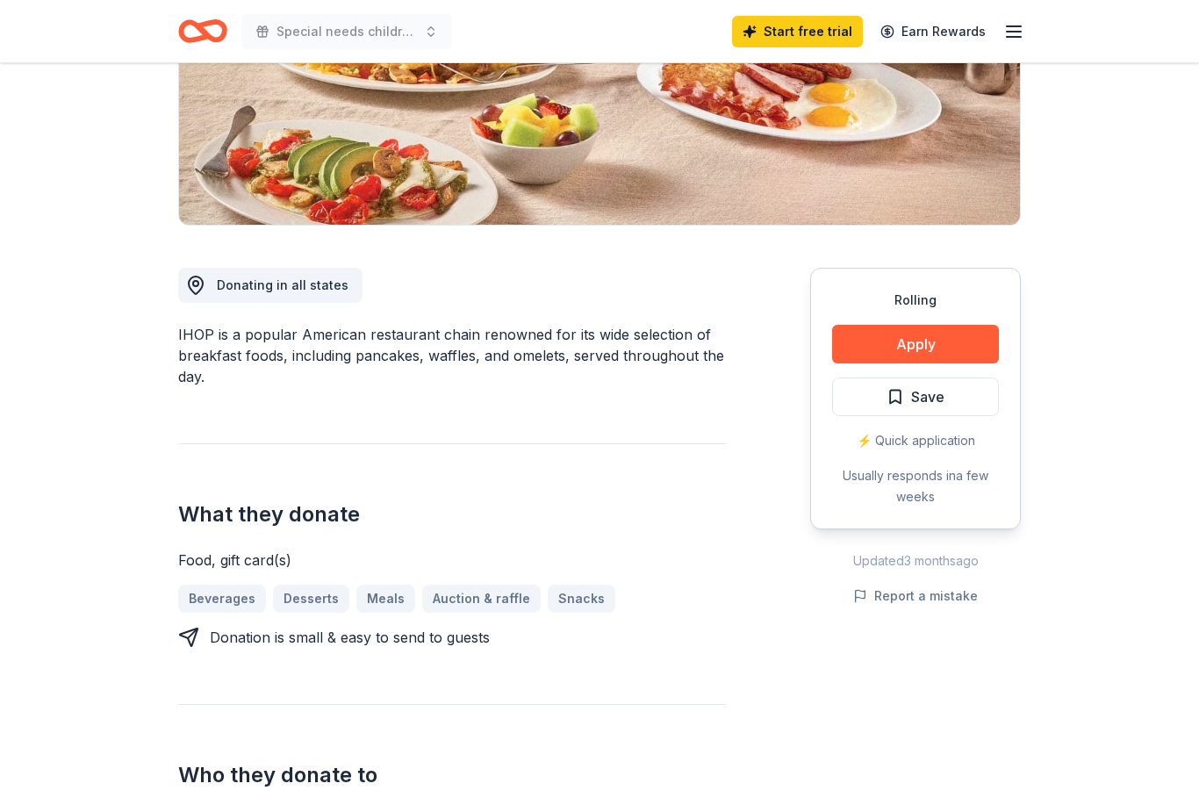
scroll to position [296, 0]
